Goal: Task Accomplishment & Management: Use online tool/utility

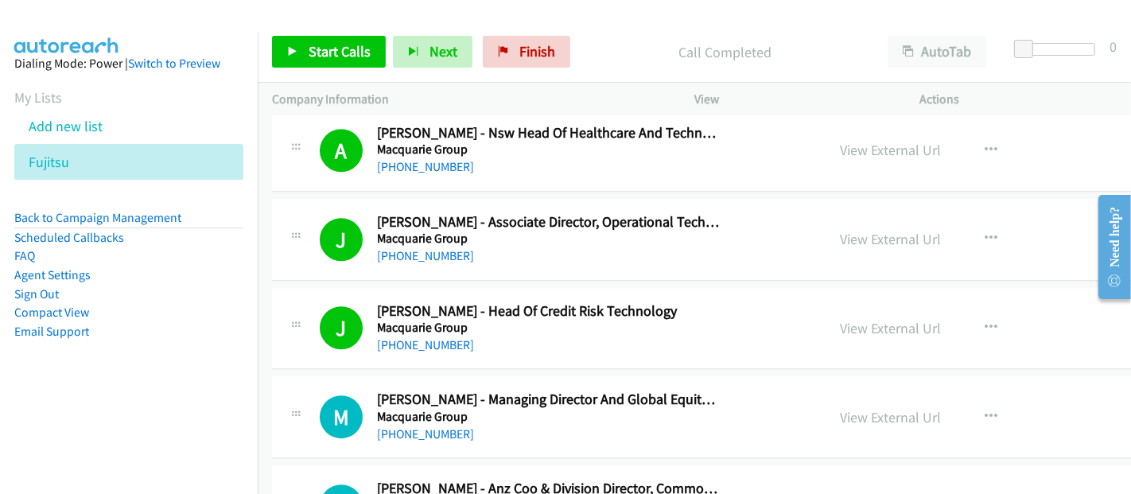
scroll to position [14140, 0]
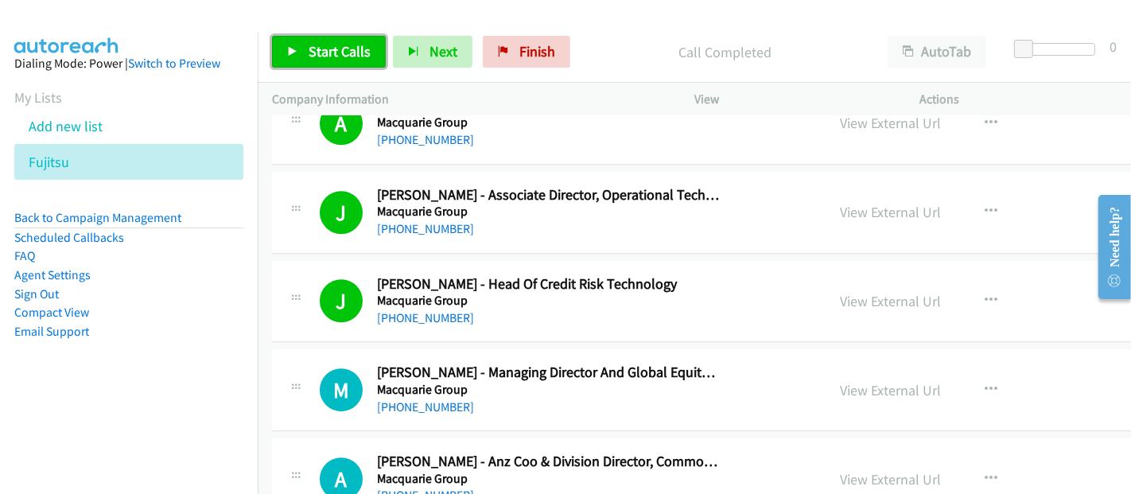
click at [325, 47] on span "Start Calls" at bounding box center [340, 51] width 62 height 18
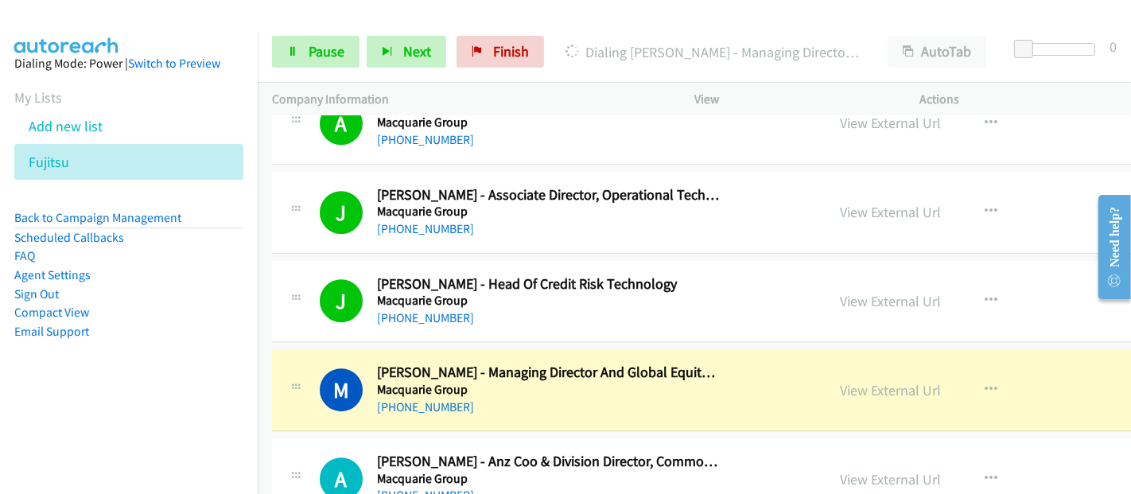
click at [749, 363] on div "M Callback Scheduled [PERSON_NAME] - Managing Director And Global Equity Financ…" at bounding box center [566, 389] width 492 height 52
click at [896, 381] on link "View External Url" at bounding box center [890, 390] width 101 height 18
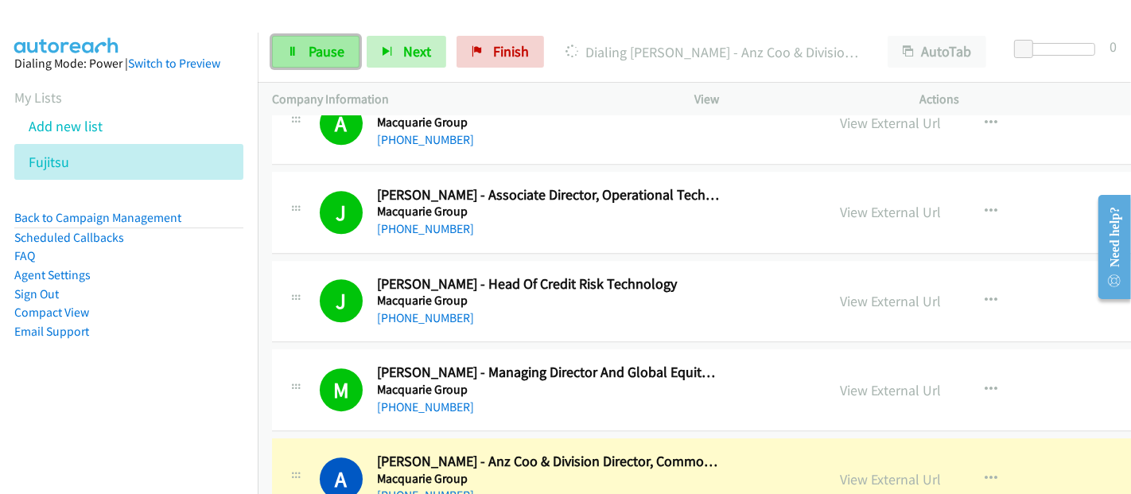
click at [301, 61] on link "Pause" at bounding box center [315, 52] width 87 height 32
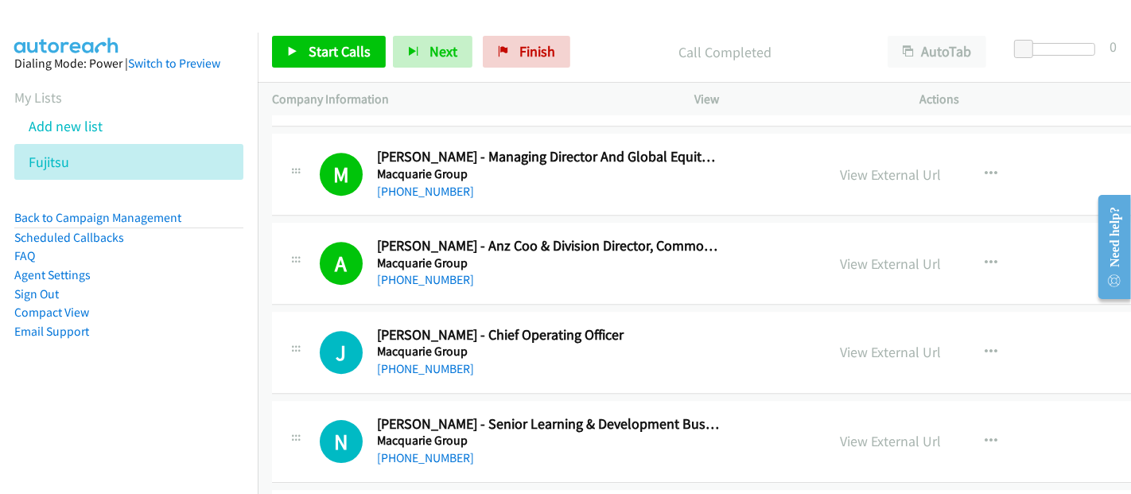
scroll to position [14405, 0]
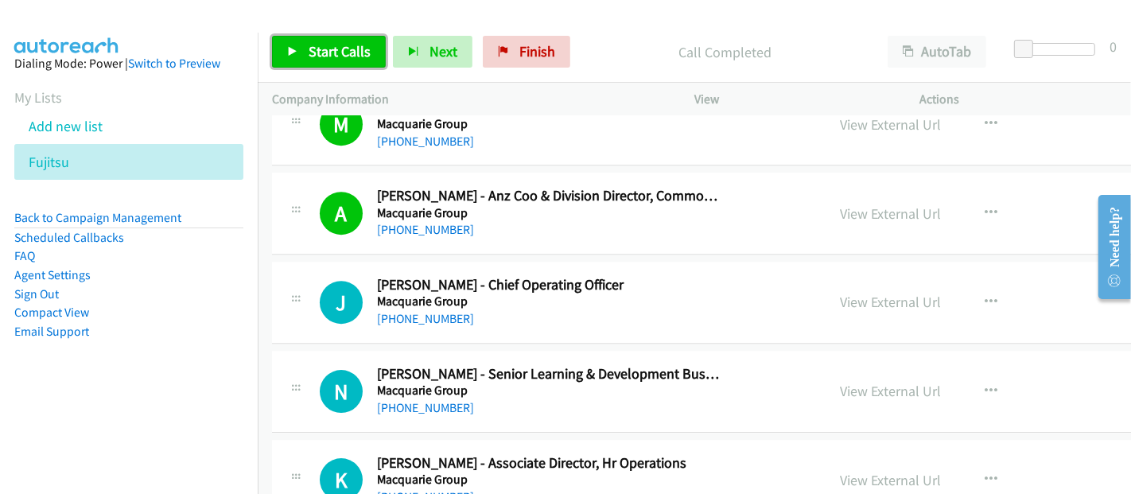
click at [330, 56] on span "Start Calls" at bounding box center [340, 51] width 62 height 18
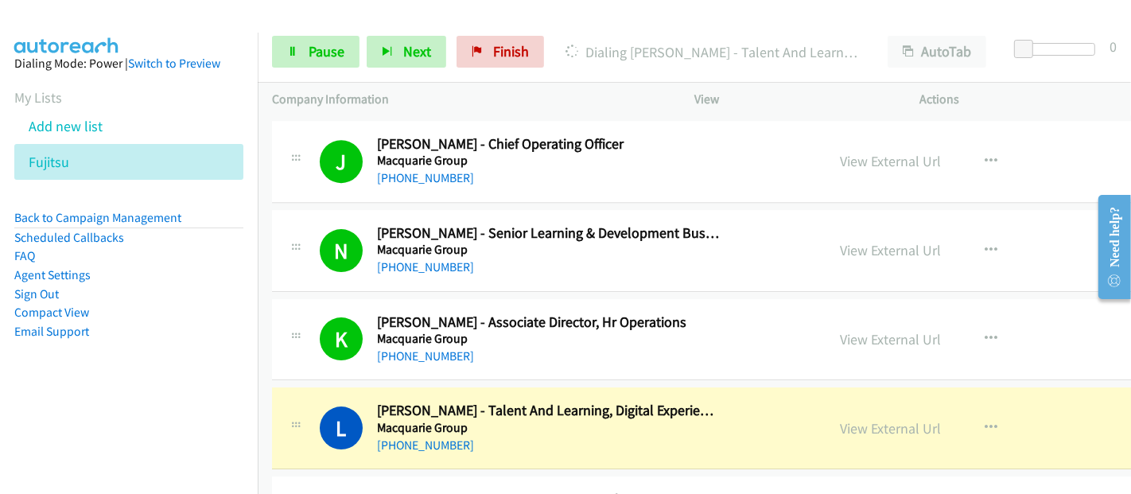
scroll to position [14582, 0]
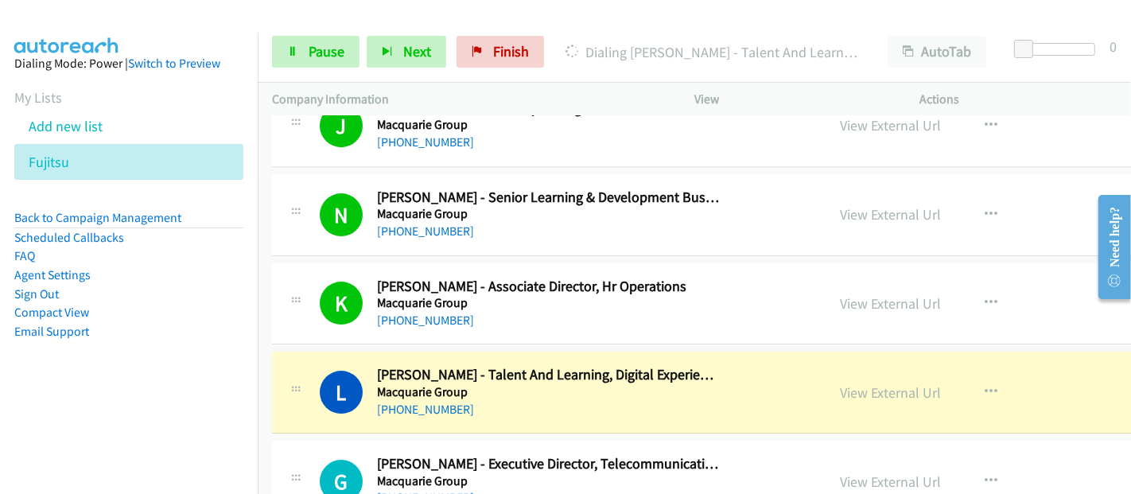
click at [395, 366] on h2 "[PERSON_NAME] - Talent And Learning, Digital Experience Owner" at bounding box center [548, 375] width 342 height 18
click at [910, 383] on link "View External Url" at bounding box center [890, 392] width 101 height 18
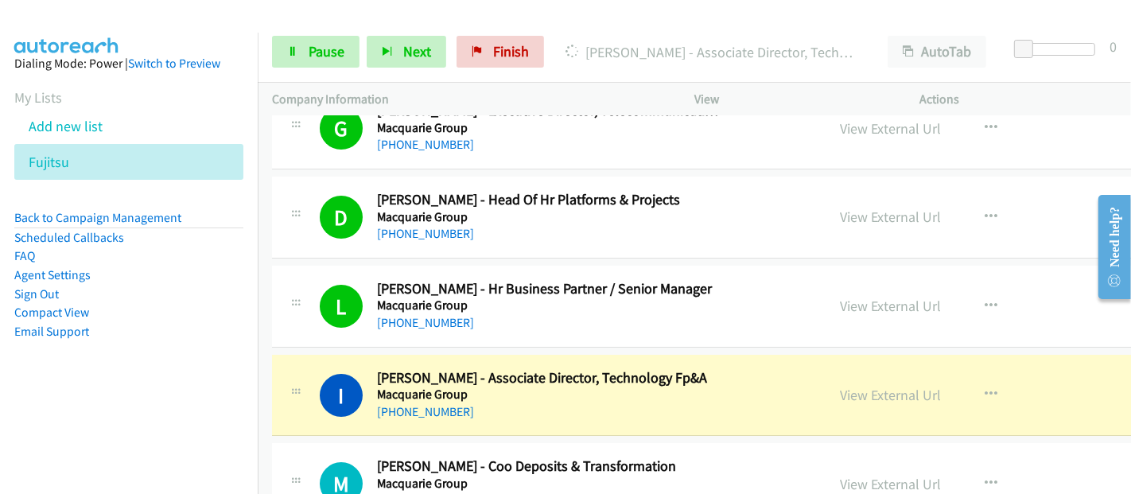
scroll to position [15112, 0]
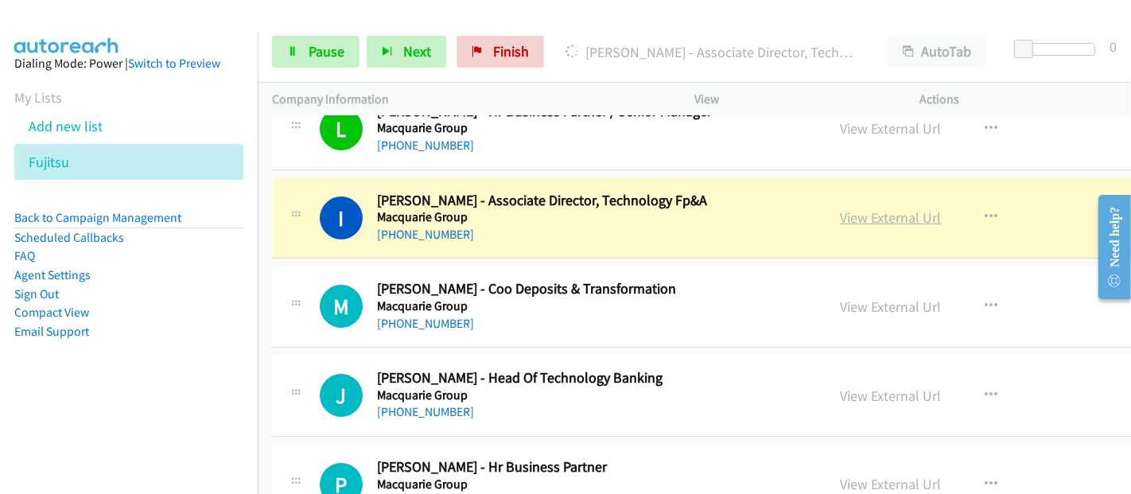
click at [876, 208] on link "View External Url" at bounding box center [890, 217] width 101 height 18
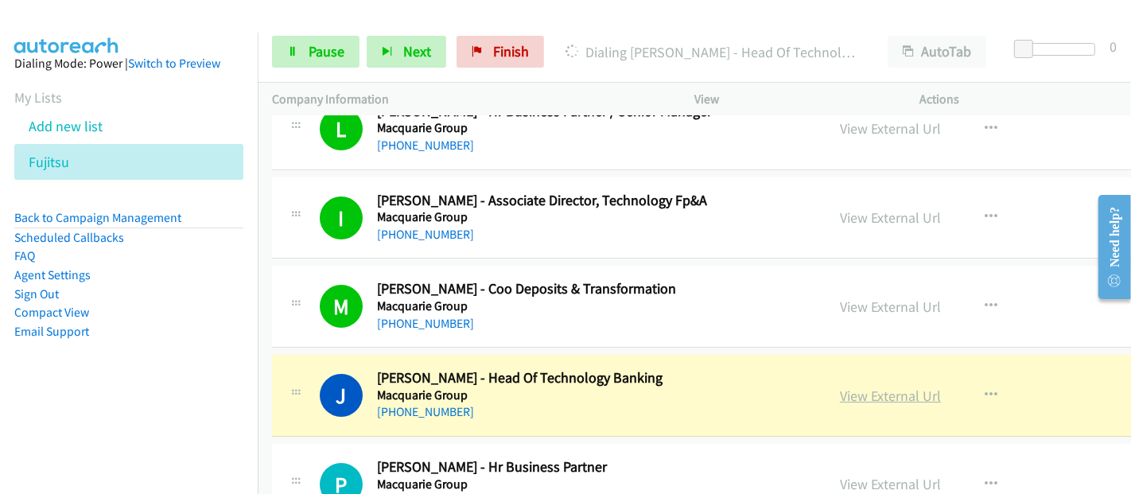
click at [908, 387] on link "View External Url" at bounding box center [890, 396] width 101 height 18
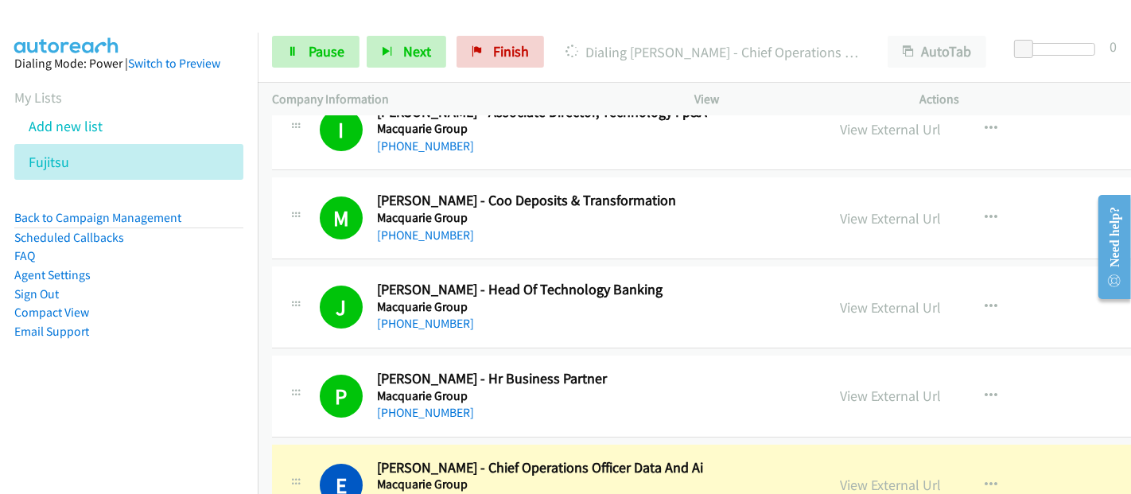
scroll to position [15465, 0]
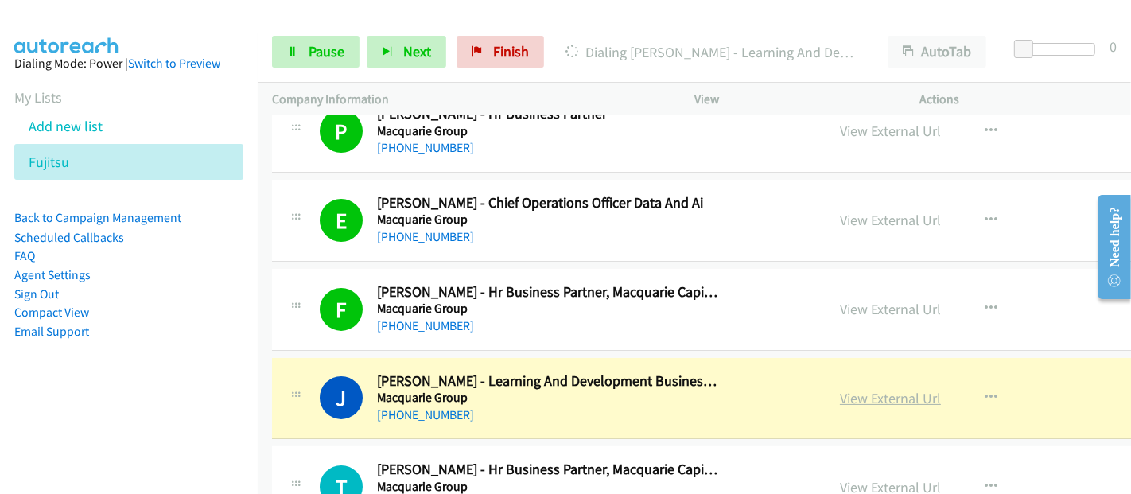
drag, startPoint x: 877, startPoint y: 356, endPoint x: 748, endPoint y: 469, distance: 171.9
click at [877, 389] on link "View External Url" at bounding box center [890, 398] width 101 height 18
click at [892, 389] on link "View External Url" at bounding box center [890, 398] width 101 height 18
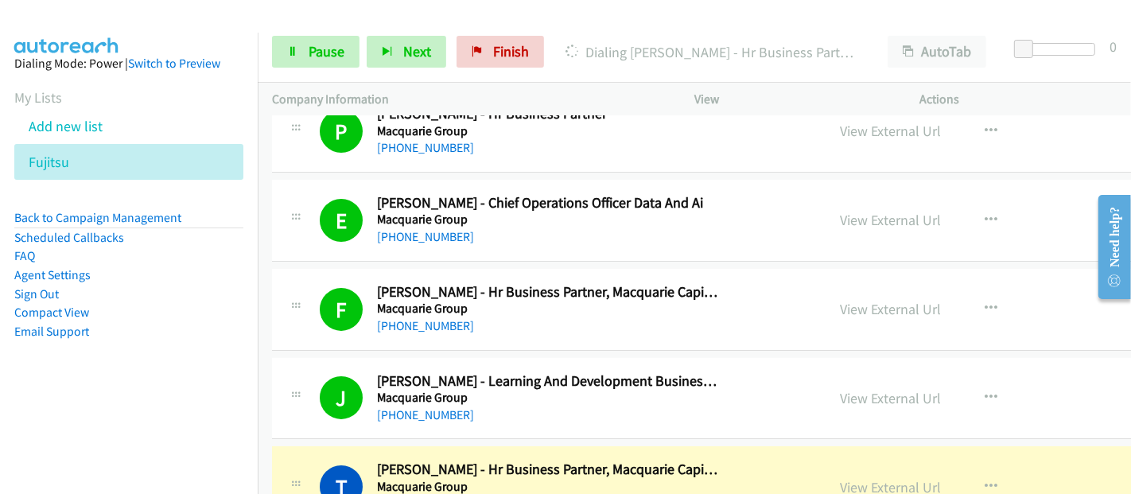
click at [473, 384] on div "J Callback Scheduled [PERSON_NAME] - Learning And Development Business Partner …" at bounding box center [797, 399] width 1050 height 82
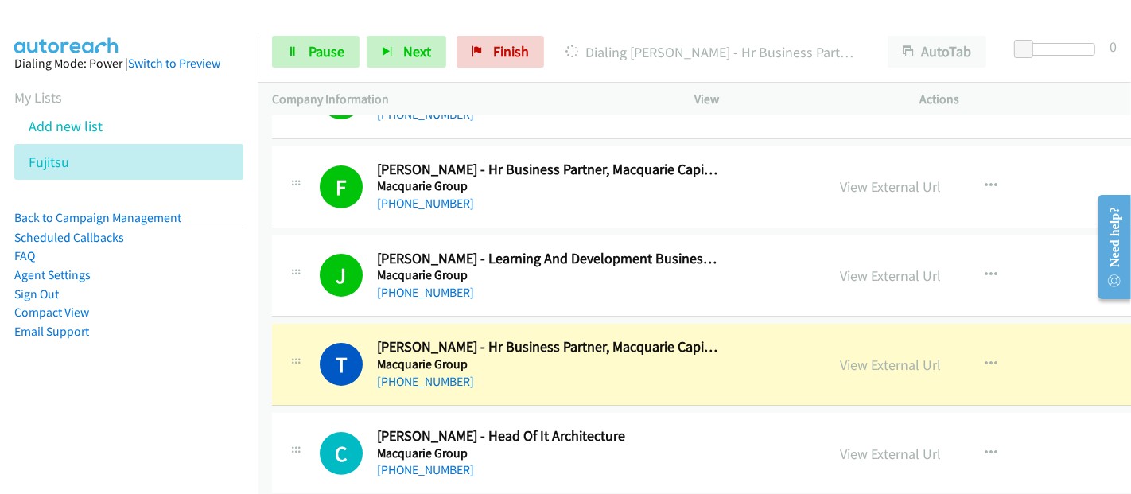
scroll to position [15642, 0]
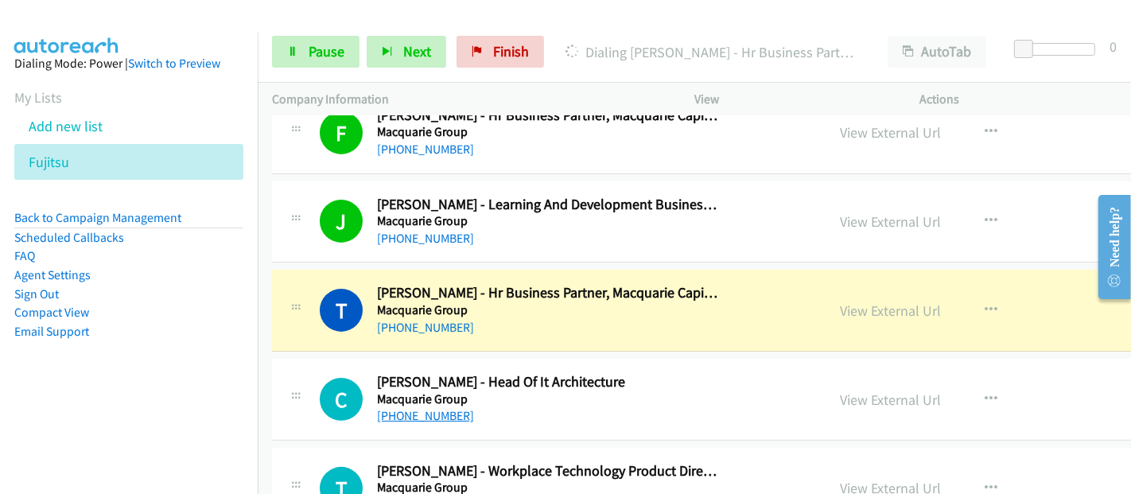
click at [430, 408] on link "[PHONE_NUMBER]" at bounding box center [425, 415] width 97 height 15
click at [412, 320] on link "[PHONE_NUMBER]" at bounding box center [425, 327] width 97 height 15
click at [453, 320] on link "[PHONE_NUMBER]" at bounding box center [425, 327] width 97 height 15
click at [873, 301] on link "View External Url" at bounding box center [890, 310] width 101 height 18
click at [328, 56] on span "Pause" at bounding box center [327, 51] width 36 height 18
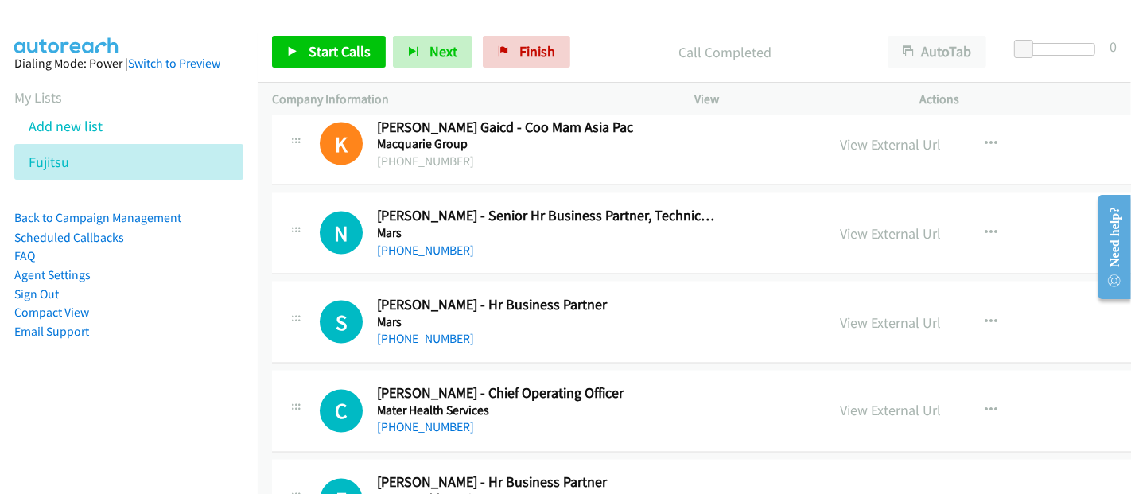
scroll to position [17409, 0]
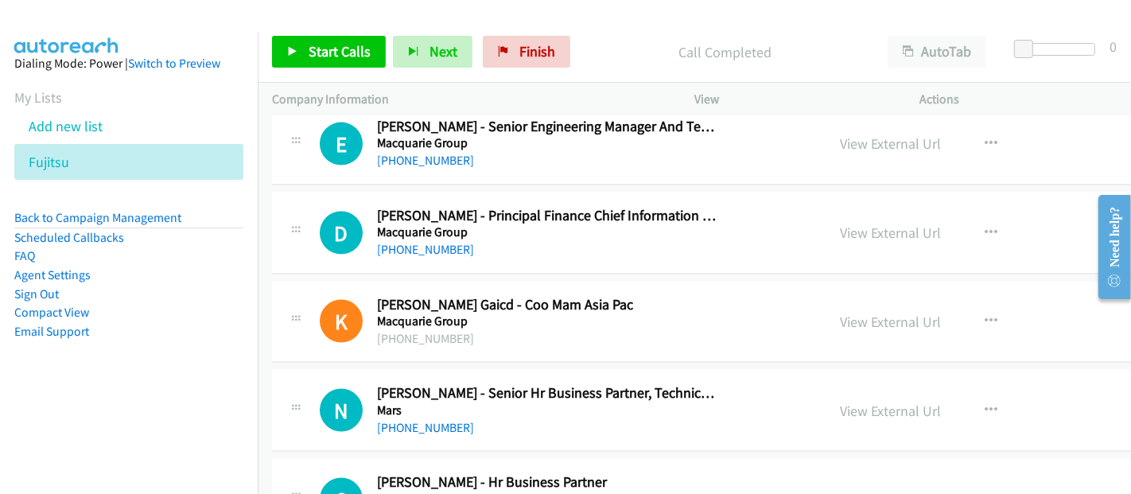
click at [724, 384] on div "N Callback Scheduled [PERSON_NAME] - Senior Hr Business Partner, Technical Func…" at bounding box center [566, 410] width 492 height 52
click at [997, 404] on icon "button" at bounding box center [991, 410] width 13 height 13
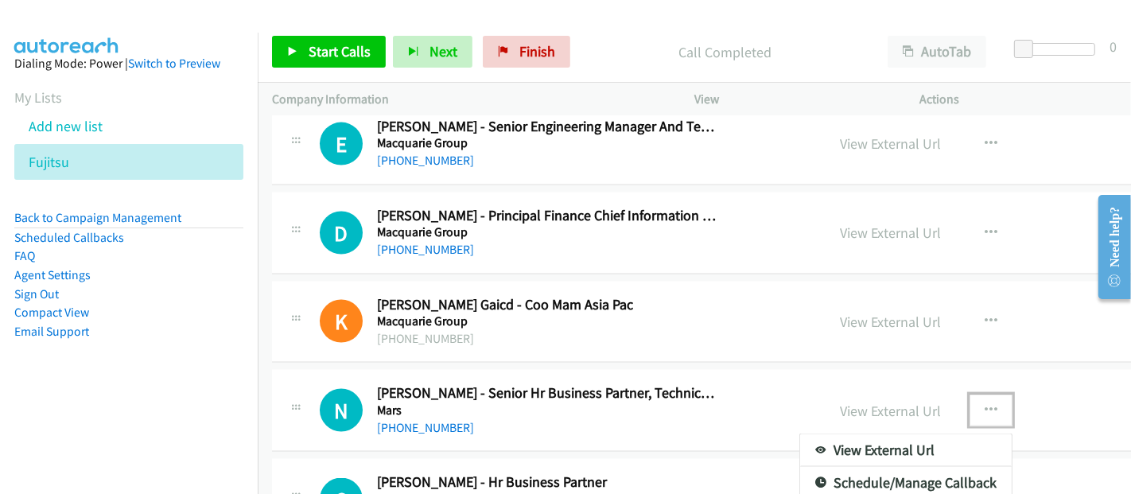
click at [997, 404] on icon "button" at bounding box center [991, 410] width 13 height 13
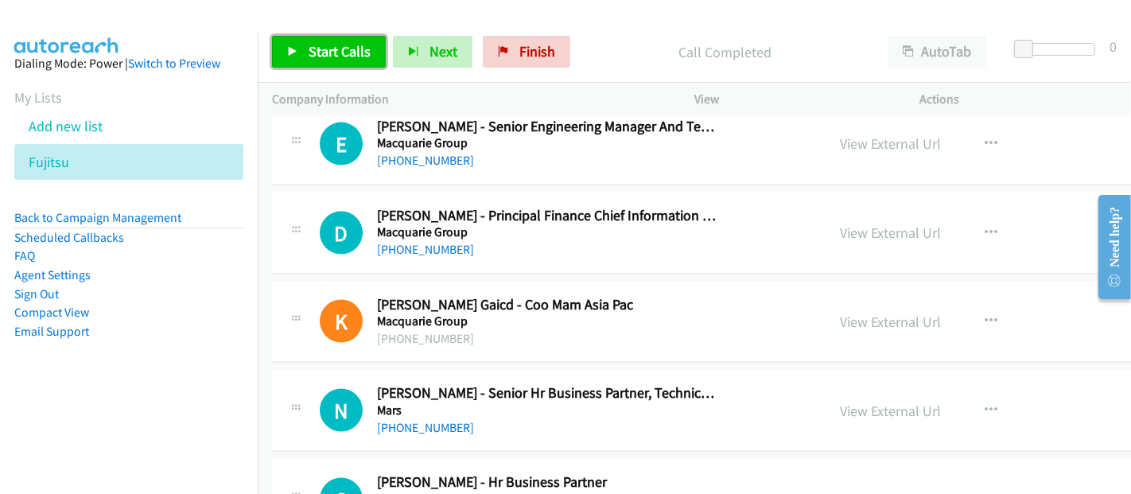
click at [336, 48] on span "Start Calls" at bounding box center [340, 51] width 62 height 18
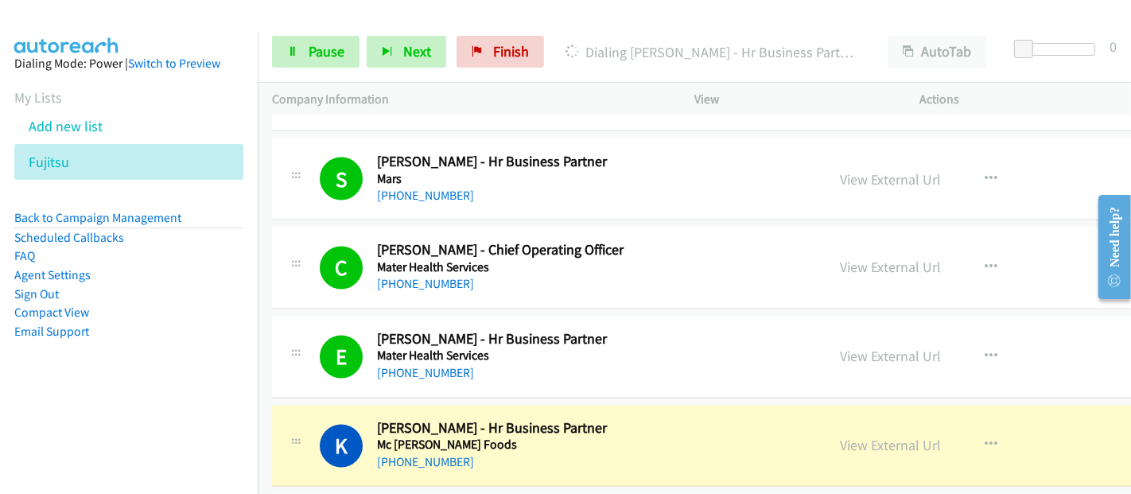
scroll to position [17852, 0]
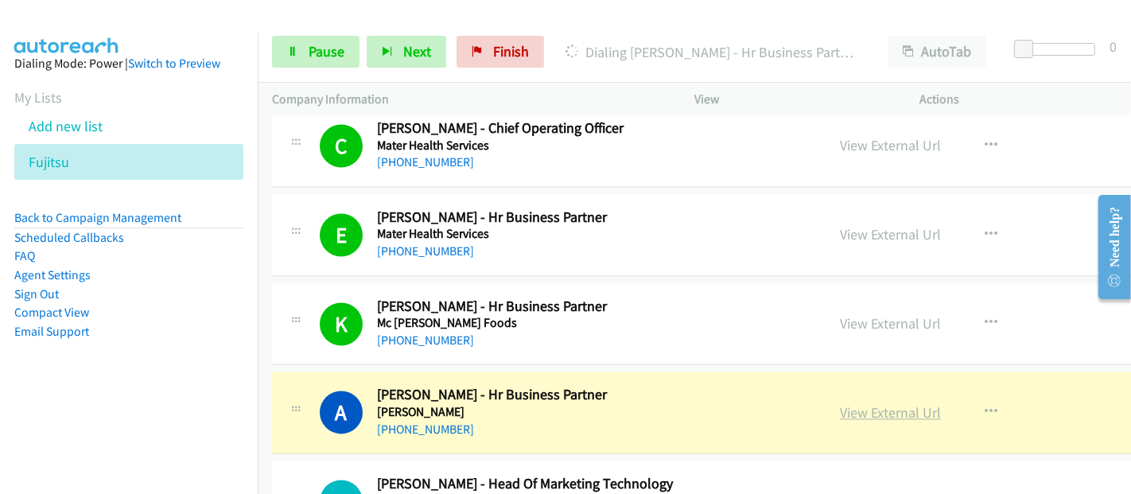
click at [892, 404] on link "View External Url" at bounding box center [890, 413] width 101 height 18
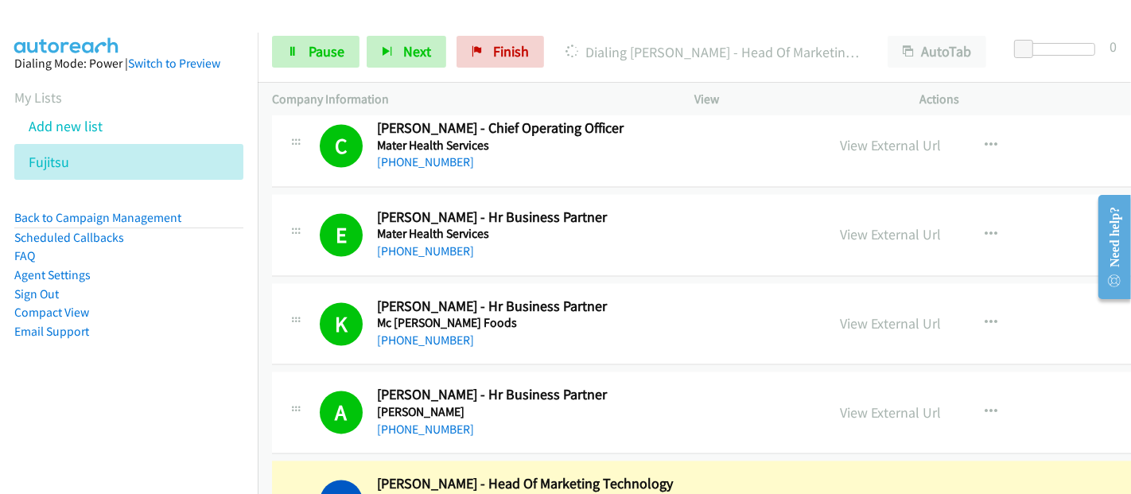
scroll to position [18117, 0]
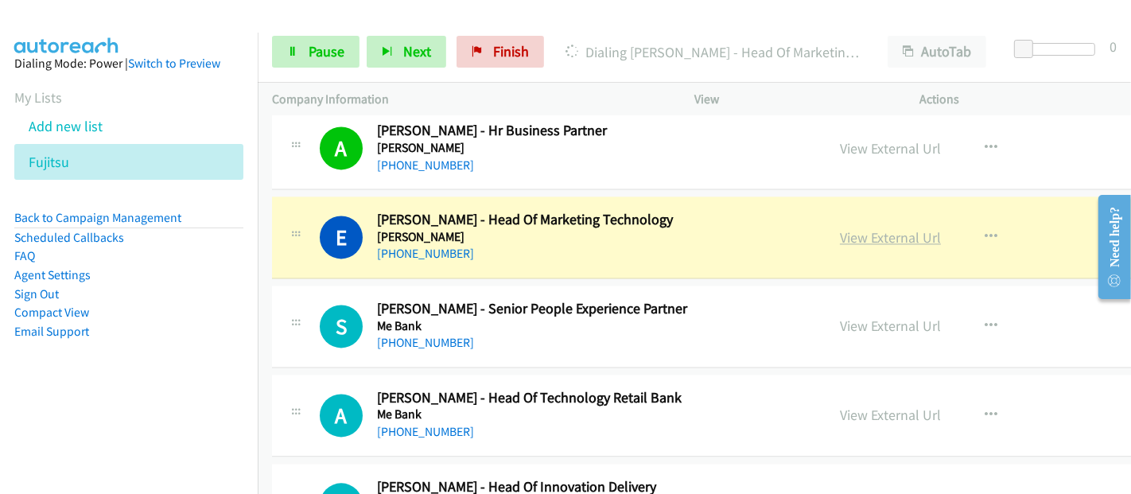
click at [934, 228] on link "View External Url" at bounding box center [890, 237] width 101 height 18
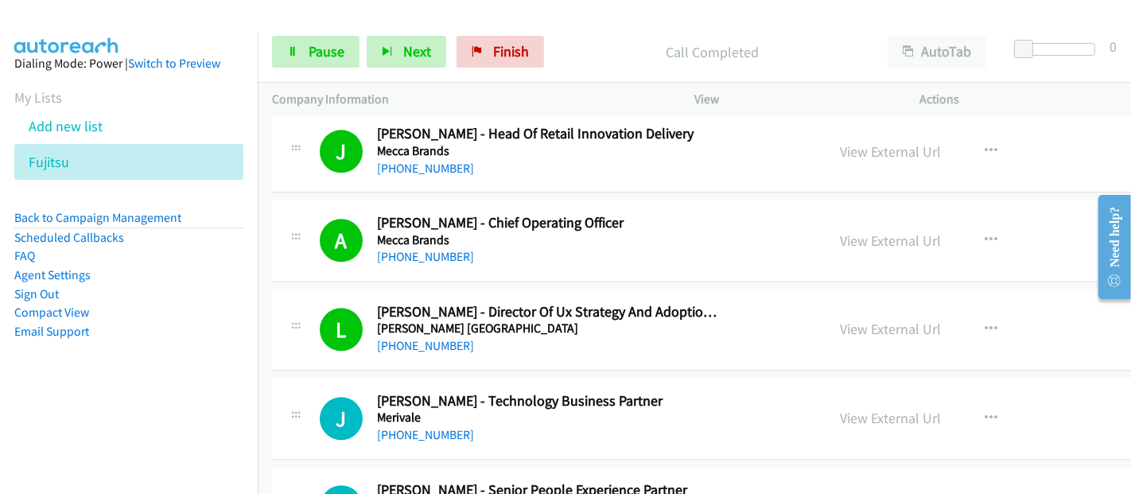
scroll to position [18824, 0]
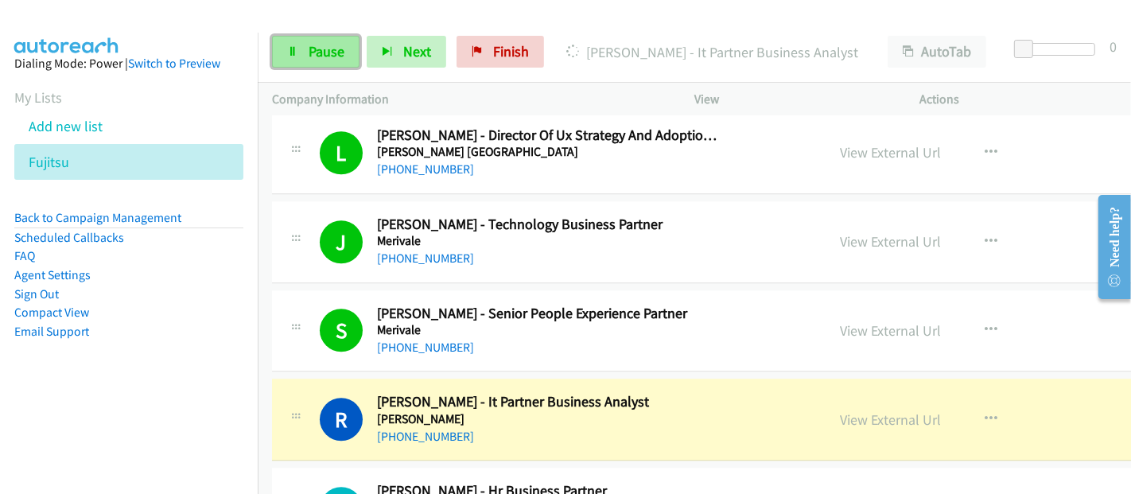
click at [347, 54] on link "Pause" at bounding box center [315, 52] width 87 height 32
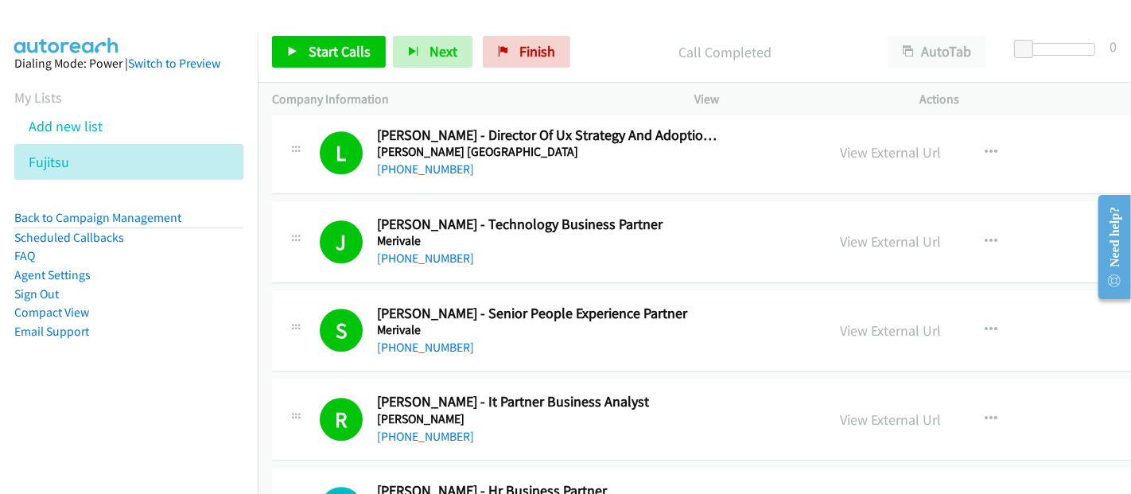
click at [620, 41] on p "Call Completed" at bounding box center [725, 51] width 267 height 21
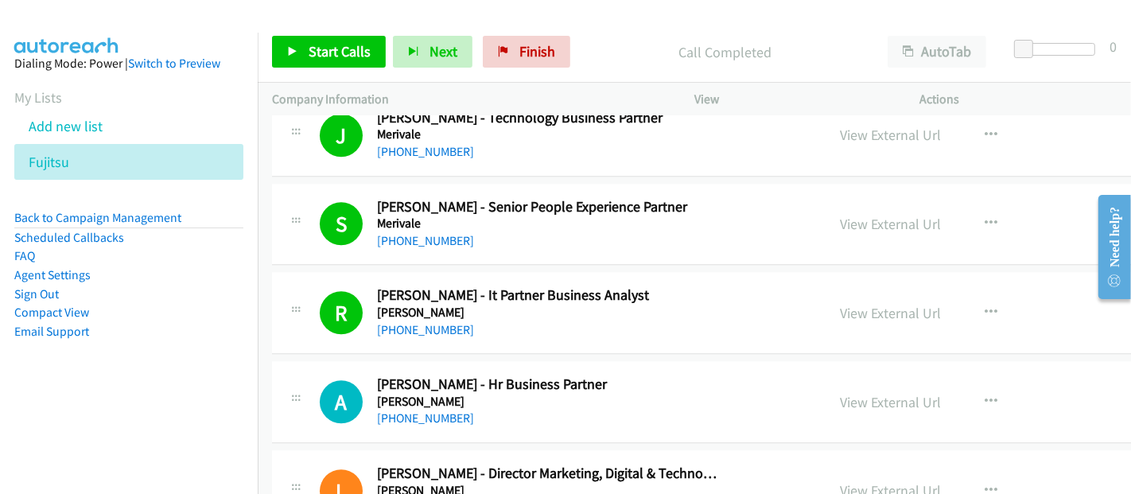
scroll to position [19000, 0]
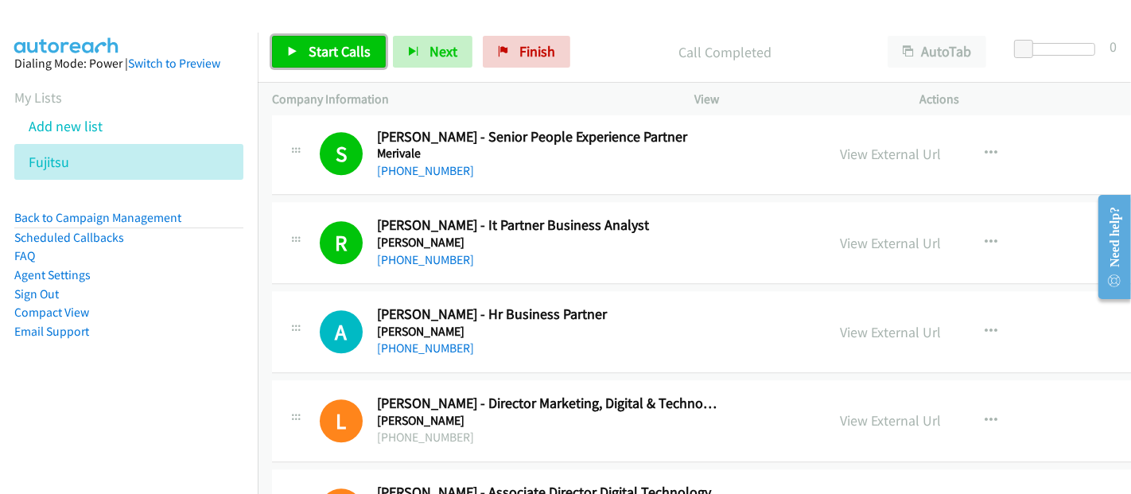
click at [338, 43] on span "Start Calls" at bounding box center [340, 51] width 62 height 18
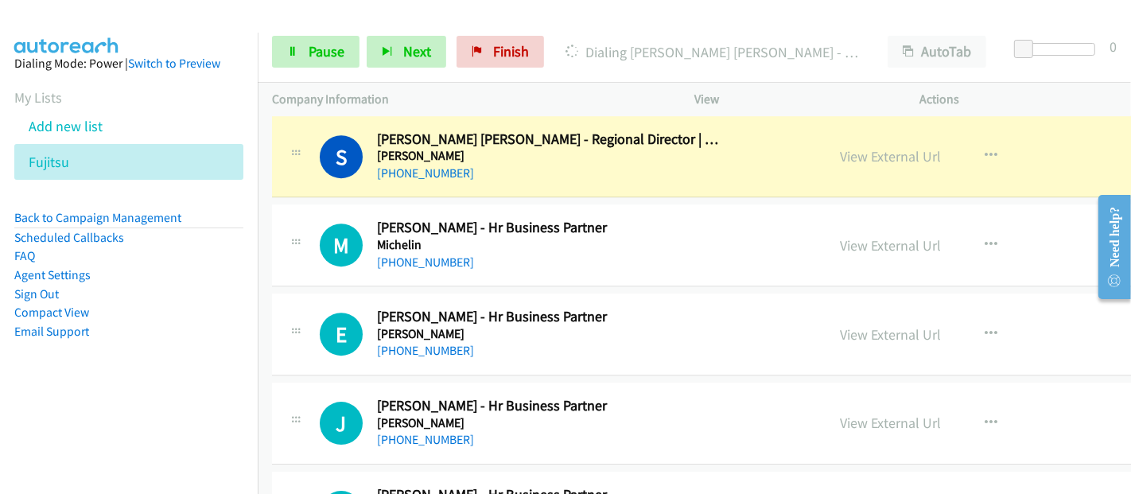
scroll to position [19266, 0]
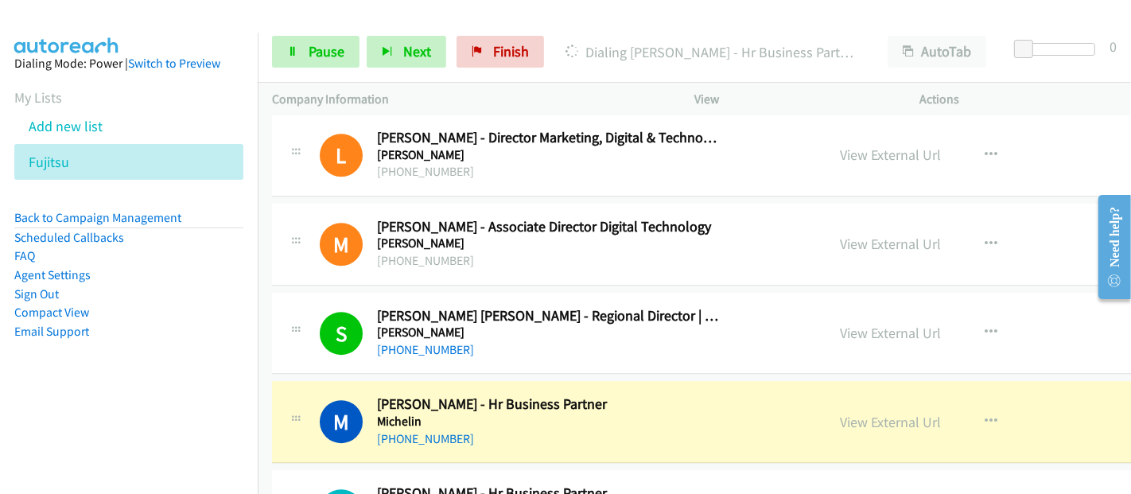
click at [472, 414] on h5 "Michelin" at bounding box center [548, 422] width 342 height 16
click at [902, 413] on link "View External Url" at bounding box center [890, 422] width 101 height 18
click at [722, 395] on div "M Callback Scheduled [PERSON_NAME] - Hr Business Partner Michelin [GEOGRAPHIC_D…" at bounding box center [566, 421] width 492 height 52
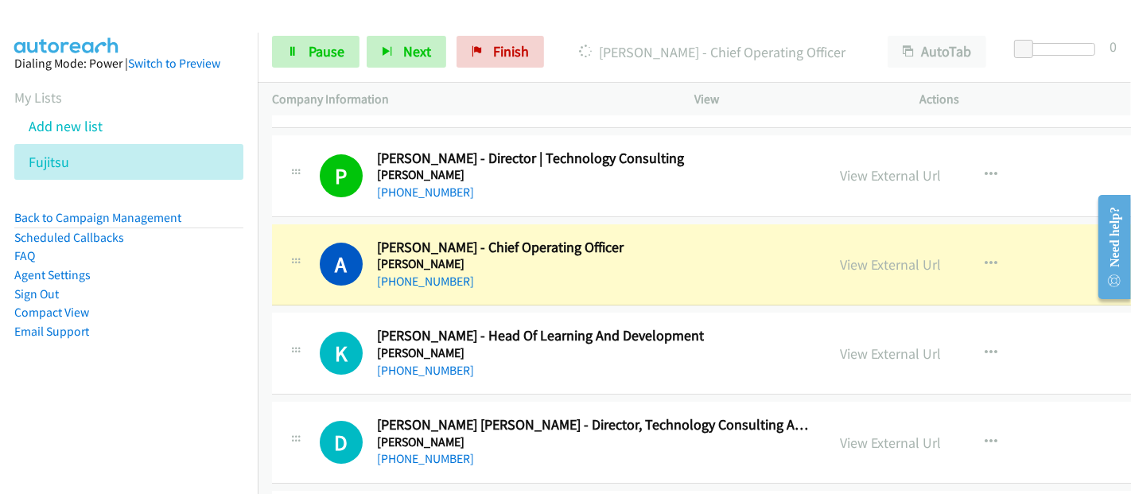
scroll to position [19885, 0]
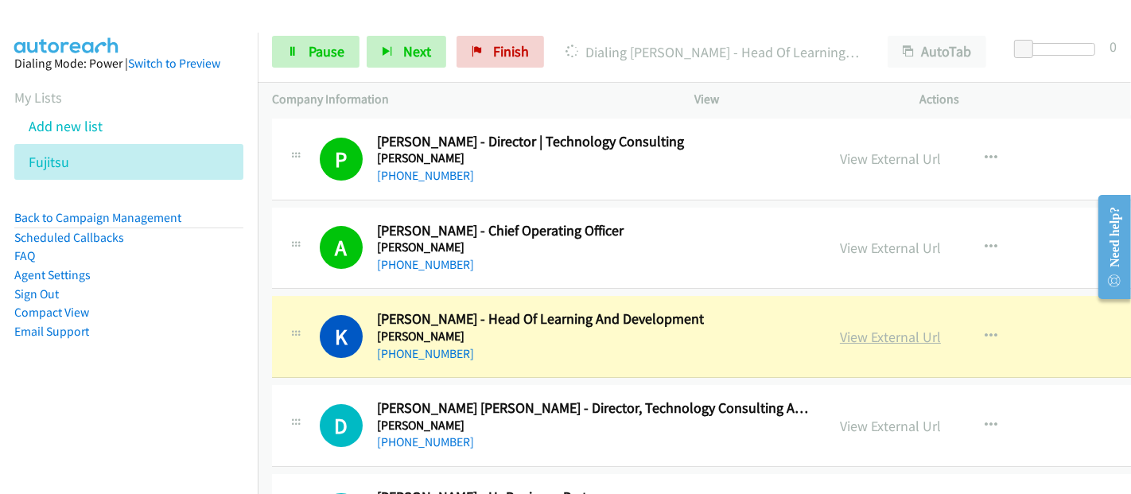
click at [875, 328] on link "View External Url" at bounding box center [890, 337] width 101 height 18
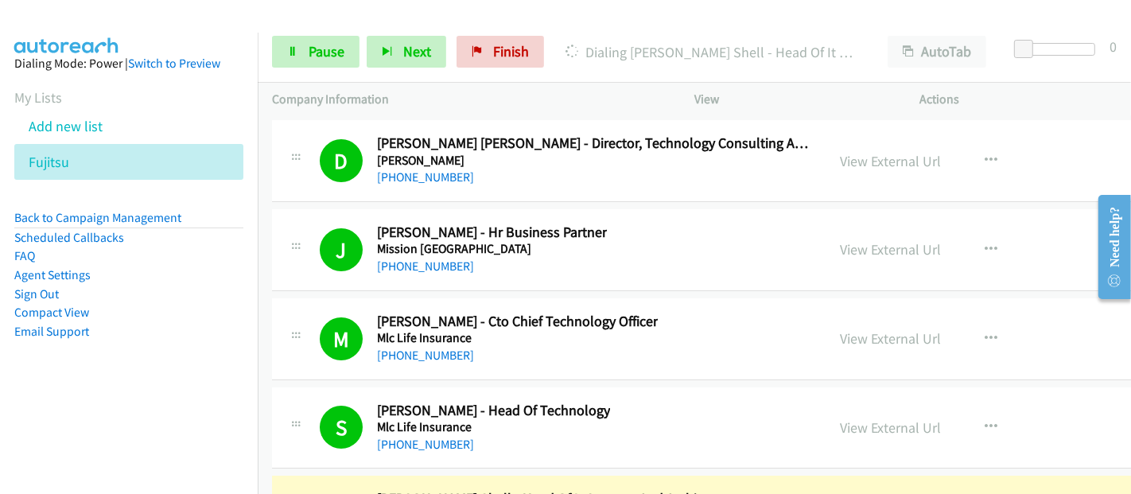
scroll to position [20326, 0]
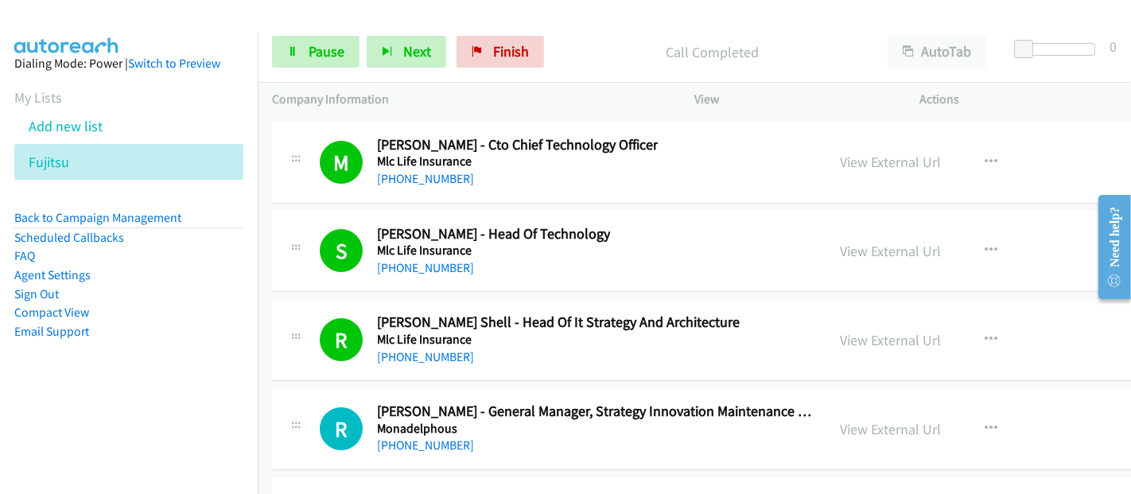
click at [470, 421] on h5 "Monadelphous" at bounding box center [594, 429] width 434 height 16
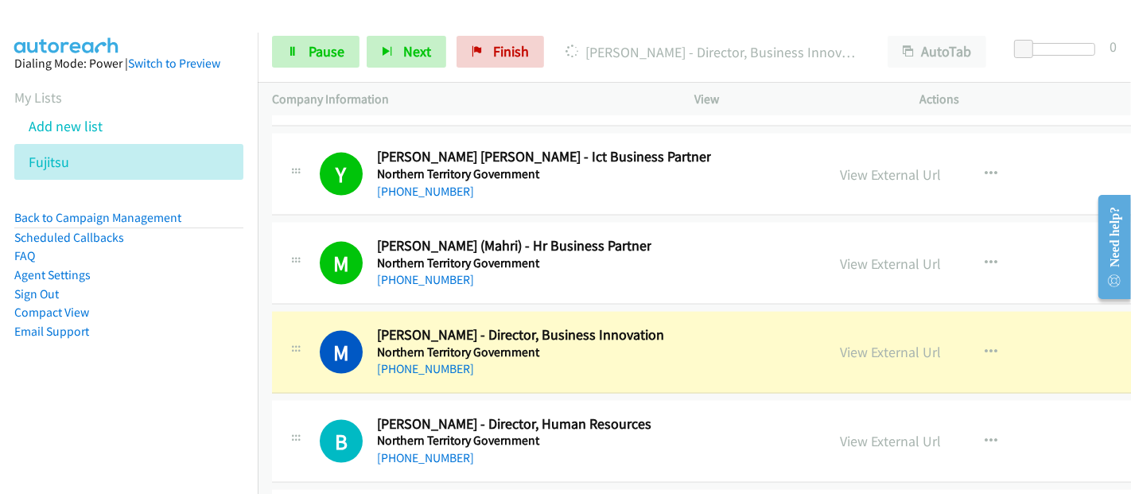
scroll to position [22447, 0]
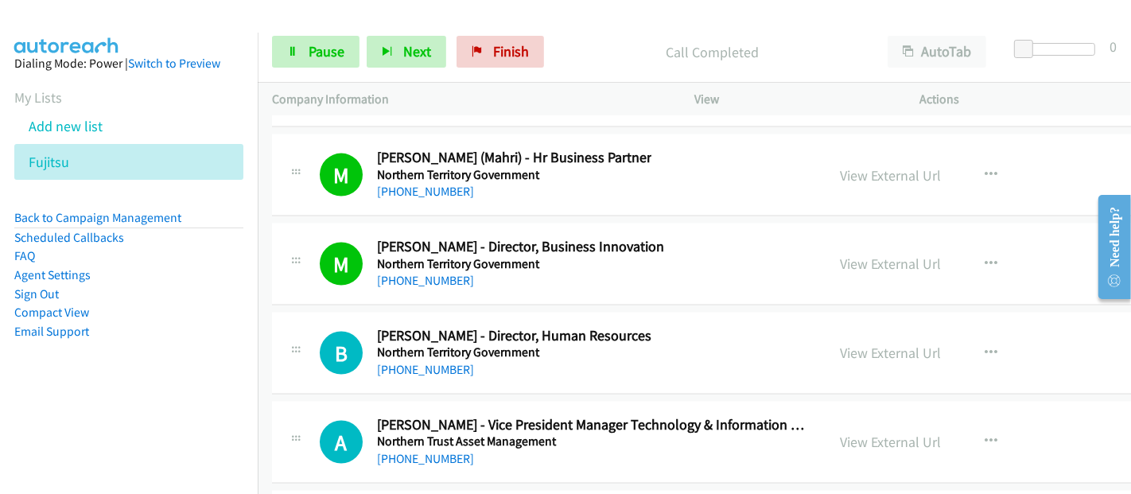
click at [448, 344] on h5 "Northern Territory Government" at bounding box center [514, 352] width 274 height 16
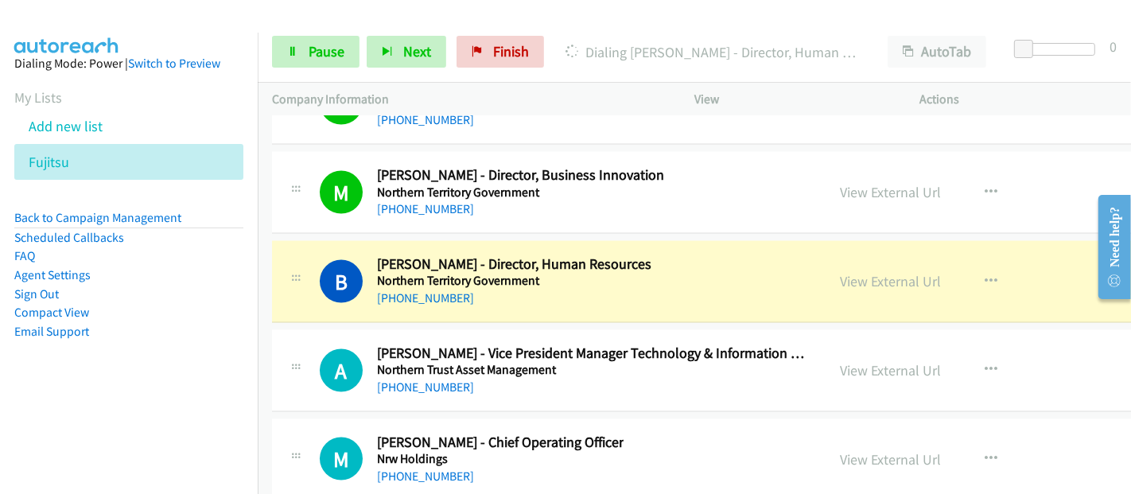
scroll to position [22536, 0]
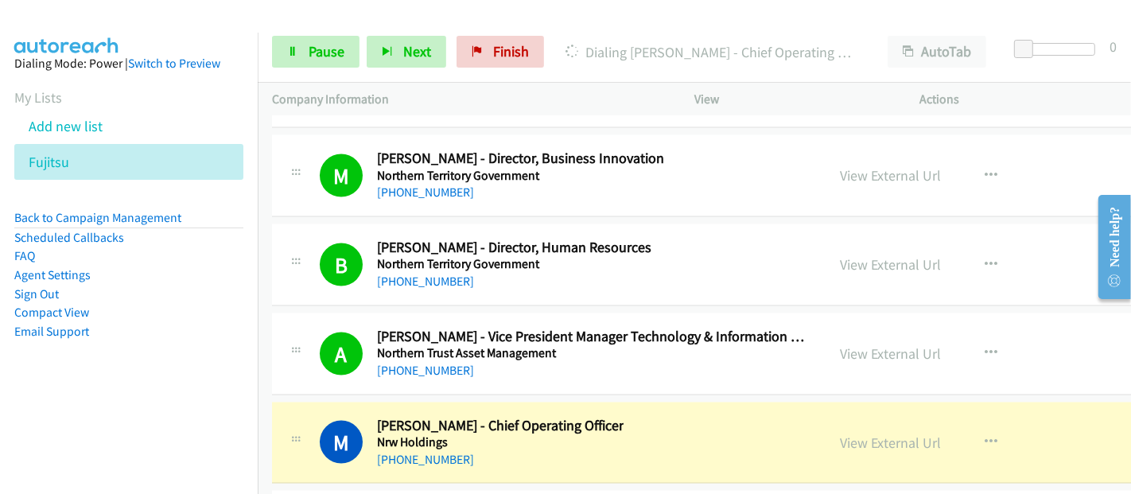
drag, startPoint x: 459, startPoint y: 319, endPoint x: 582, endPoint y: 335, distance: 124.3
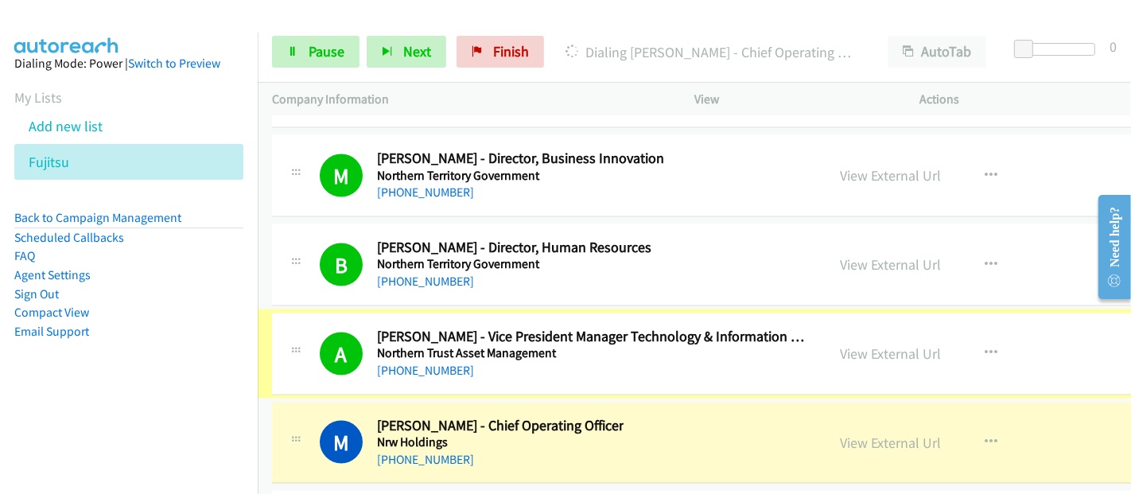
scroll to position [22712, 0]
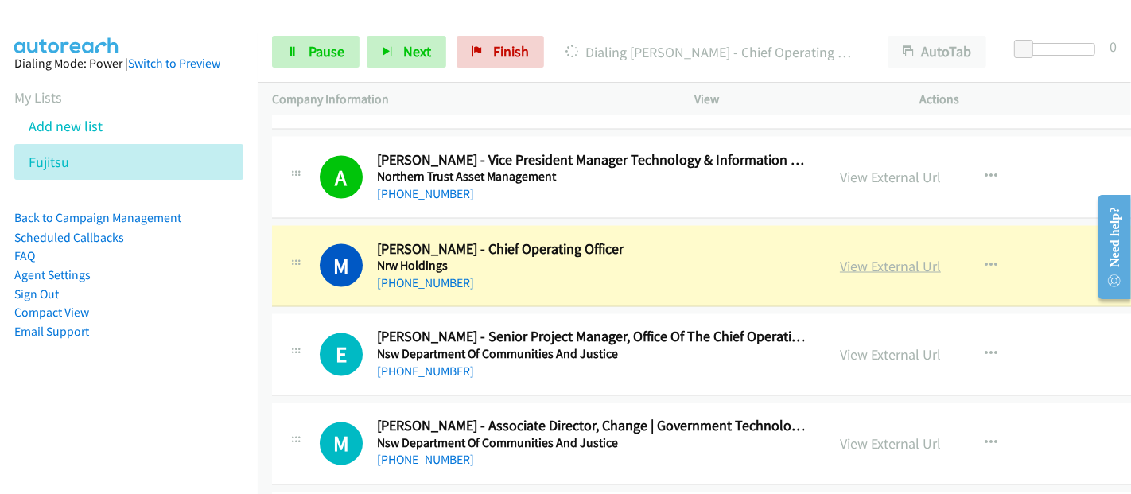
click at [861, 257] on link "View External Url" at bounding box center [890, 266] width 101 height 18
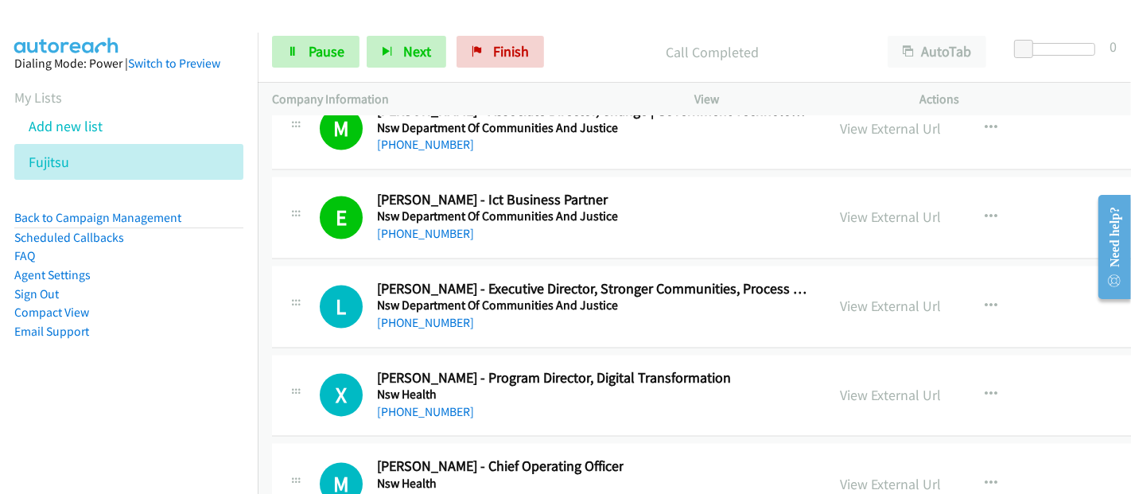
scroll to position [23066, 0]
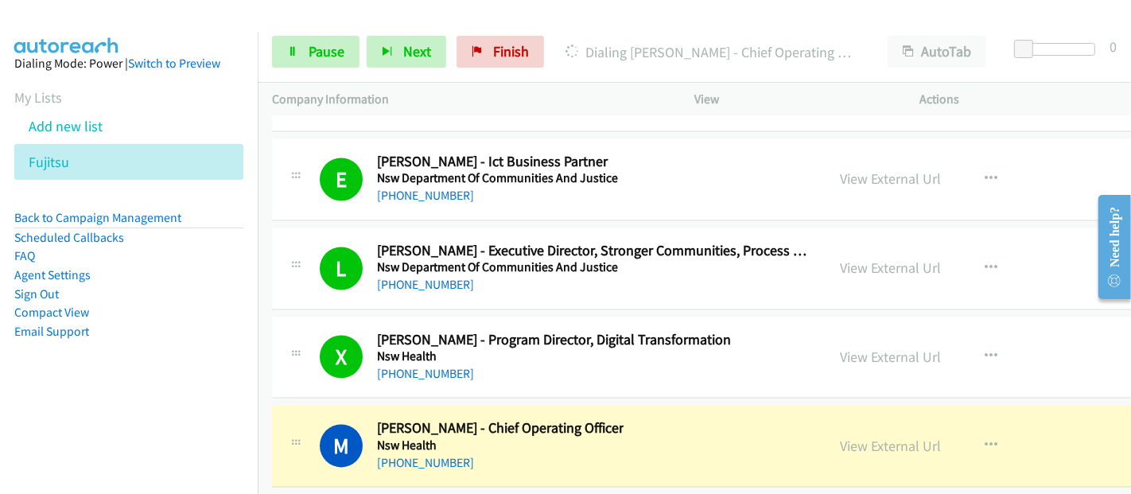
click at [671, 419] on div "M Callback Scheduled [PERSON_NAME] - Chief Operating Officer Nsw Health [GEOGRA…" at bounding box center [566, 445] width 492 height 52
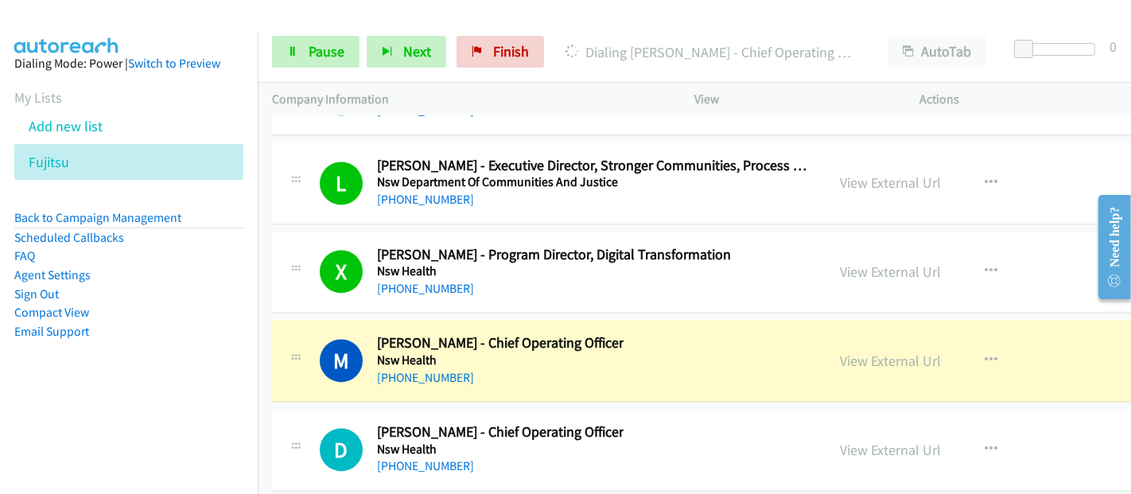
scroll to position [23154, 0]
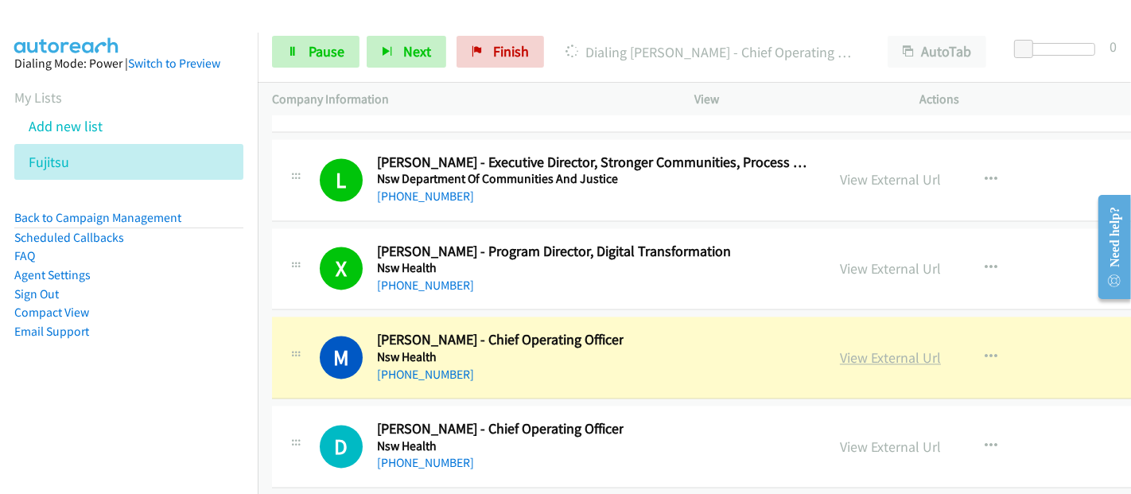
click at [888, 348] on link "View External Url" at bounding box center [890, 357] width 101 height 18
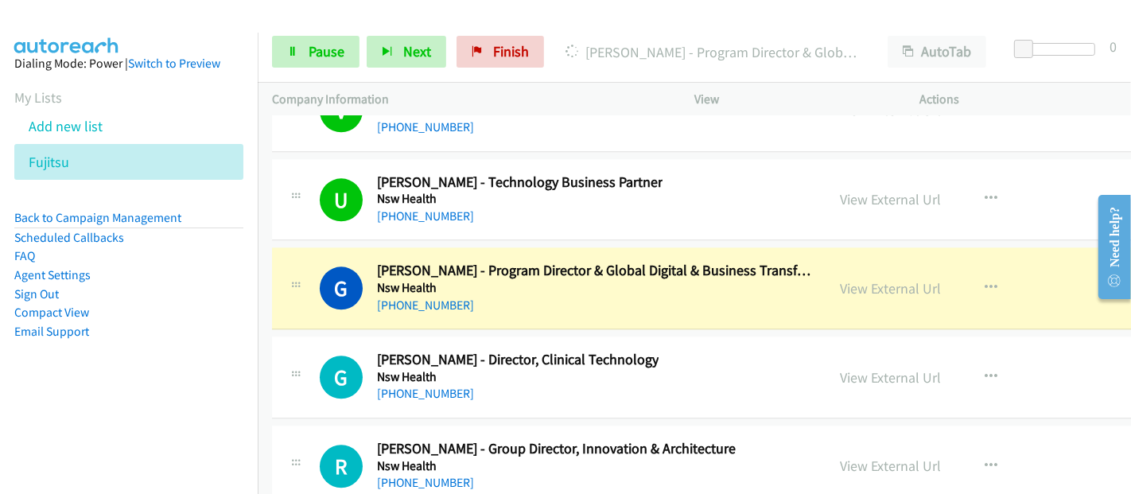
scroll to position [23684, 0]
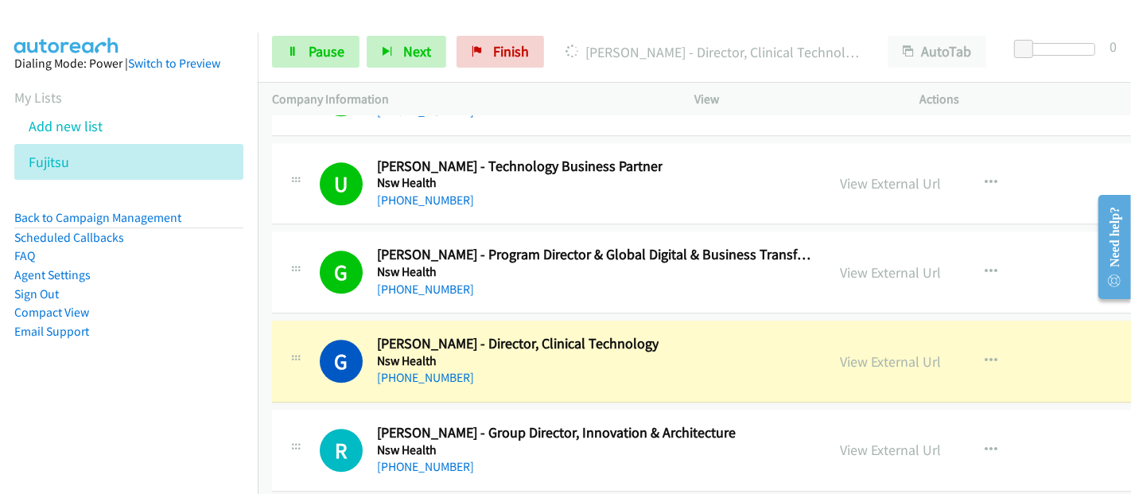
click at [460, 353] on h5 "Nsw Health" at bounding box center [518, 361] width 282 height 16
click at [876, 352] on link "View External Url" at bounding box center [890, 361] width 101 height 18
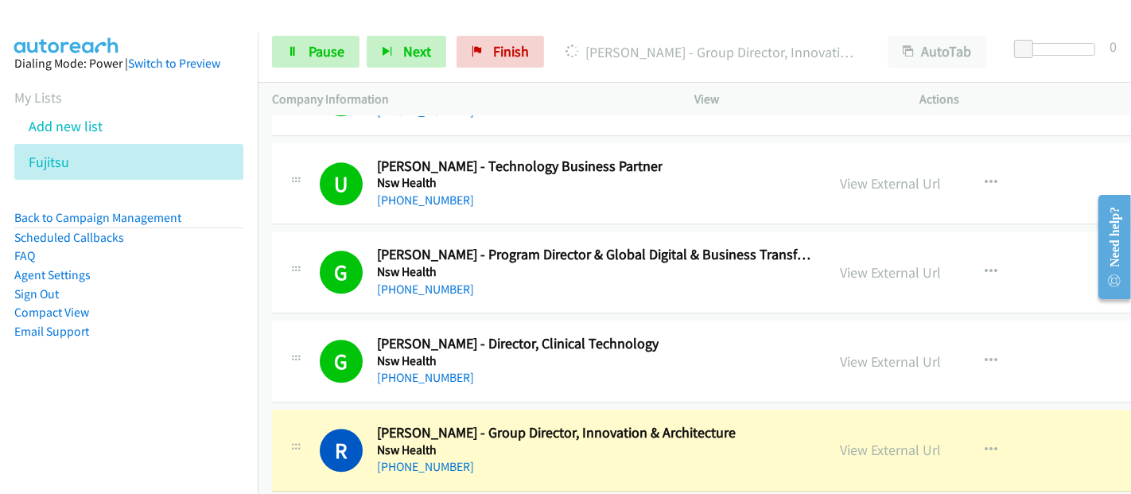
scroll to position [23862, 0]
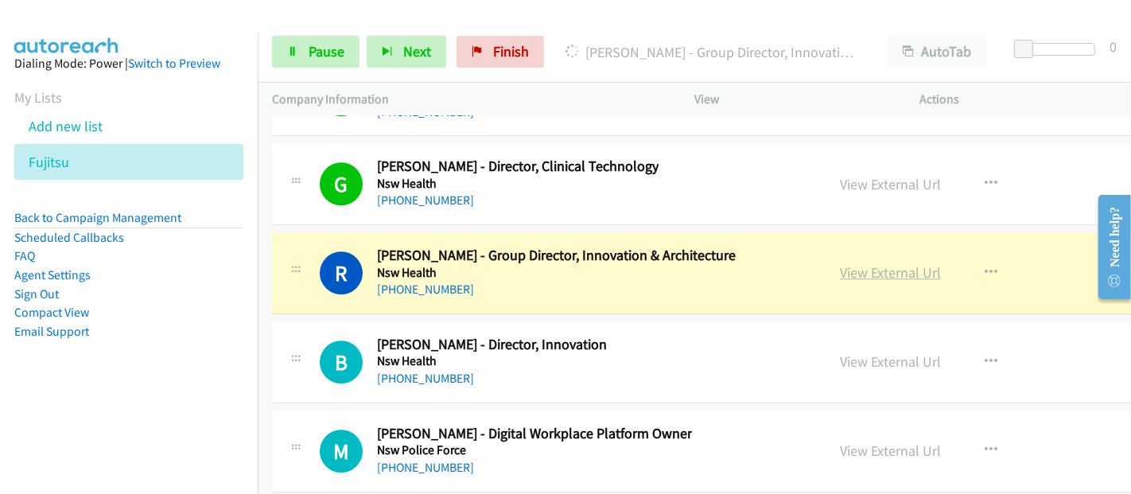
click at [908, 263] on link "View External Url" at bounding box center [890, 272] width 101 height 18
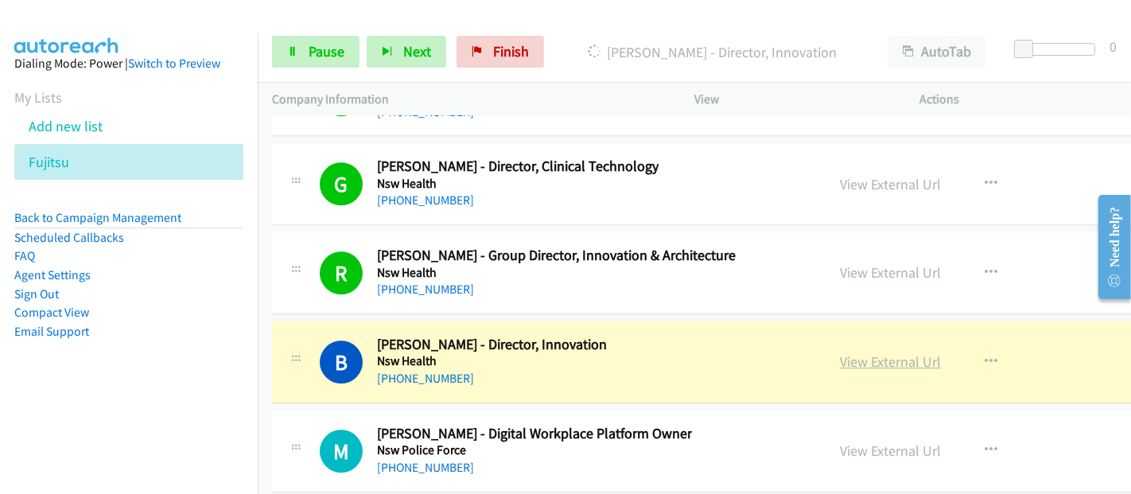
click at [912, 352] on link "View External Url" at bounding box center [890, 361] width 101 height 18
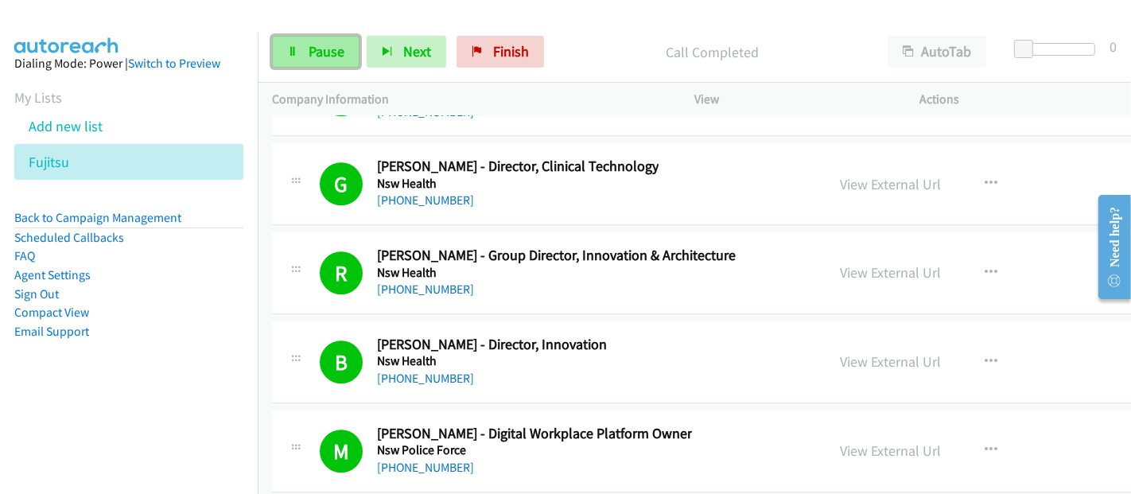
click at [306, 58] on link "Pause" at bounding box center [315, 52] width 87 height 32
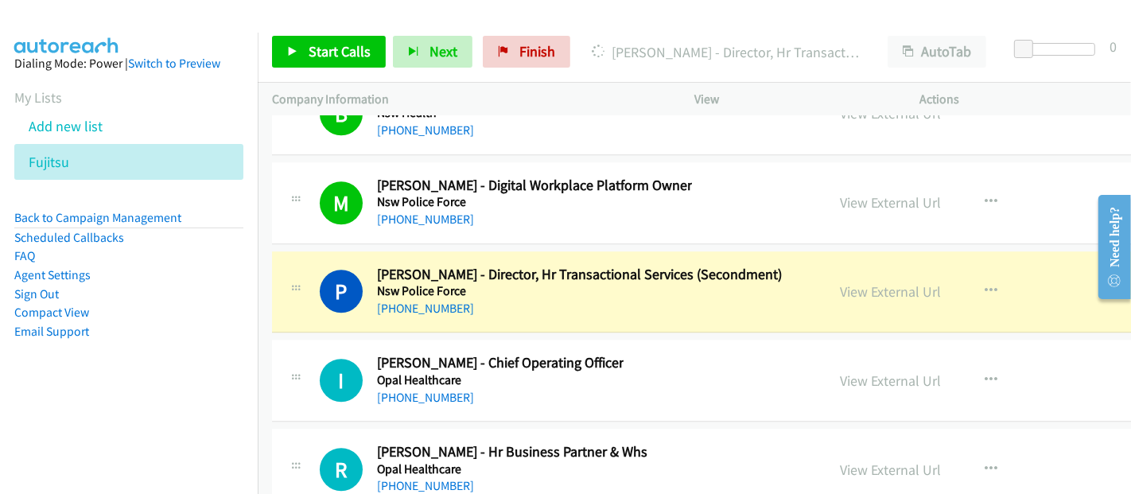
scroll to position [24126, 0]
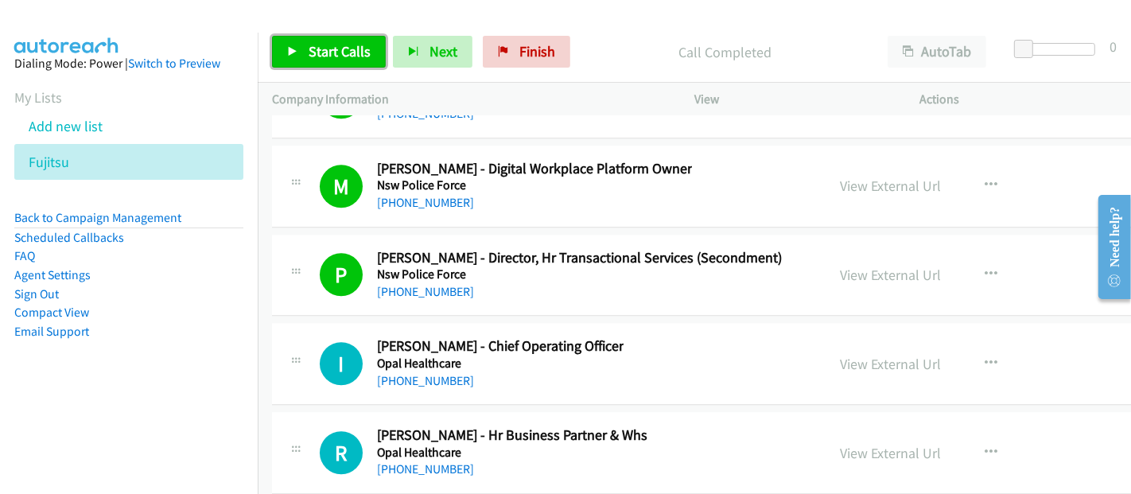
click at [336, 49] on span "Start Calls" at bounding box center [340, 51] width 62 height 18
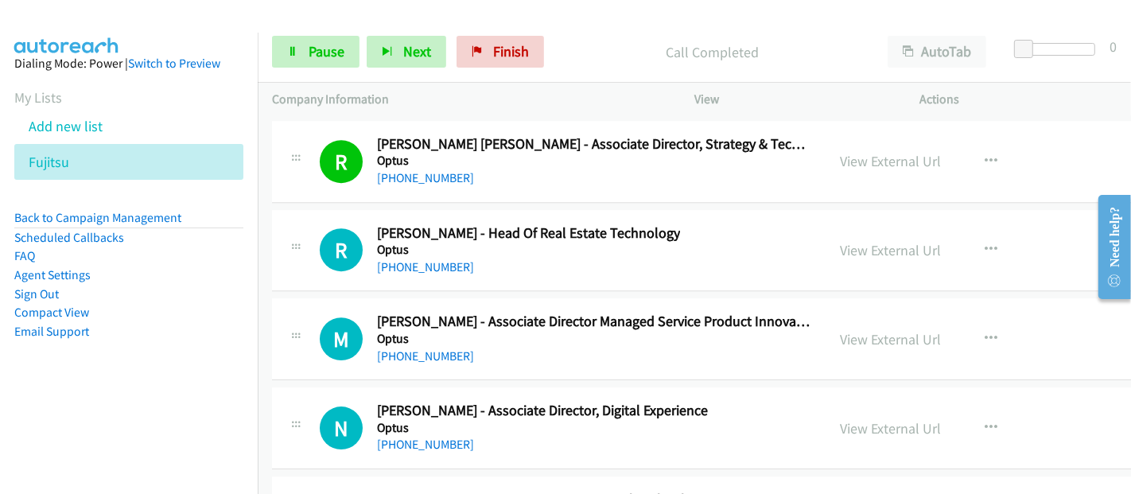
scroll to position [24568, 0]
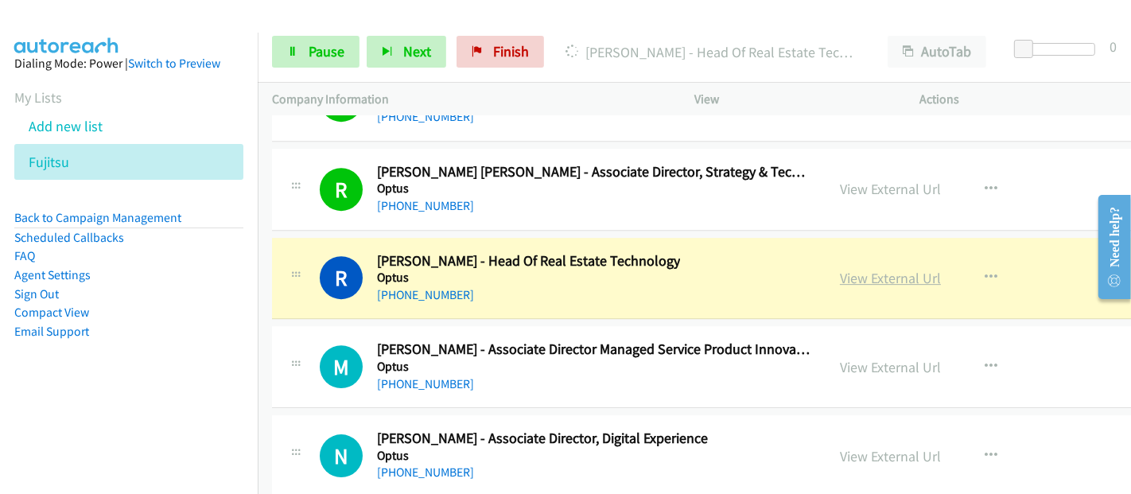
click at [915, 269] on link "View External Url" at bounding box center [890, 278] width 101 height 18
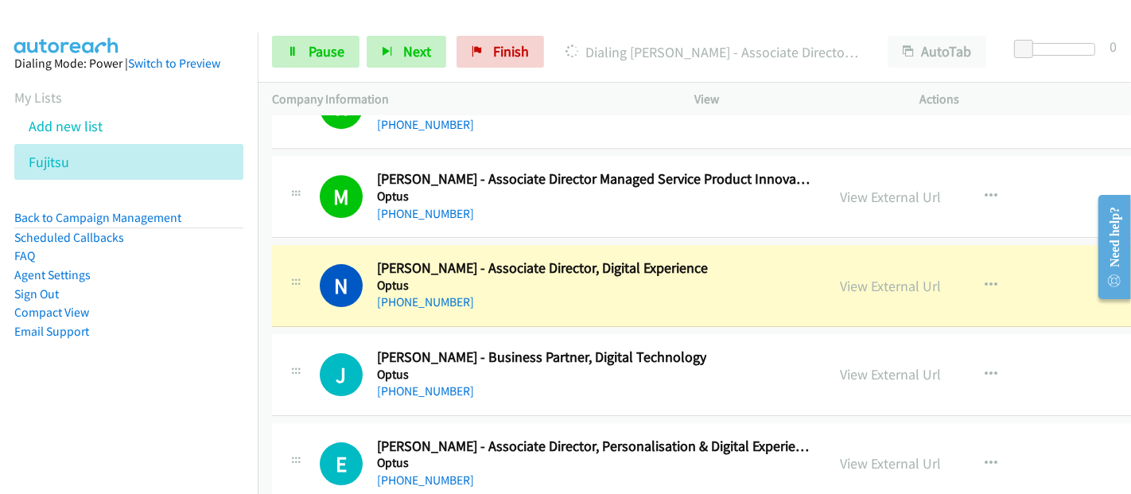
scroll to position [24745, 0]
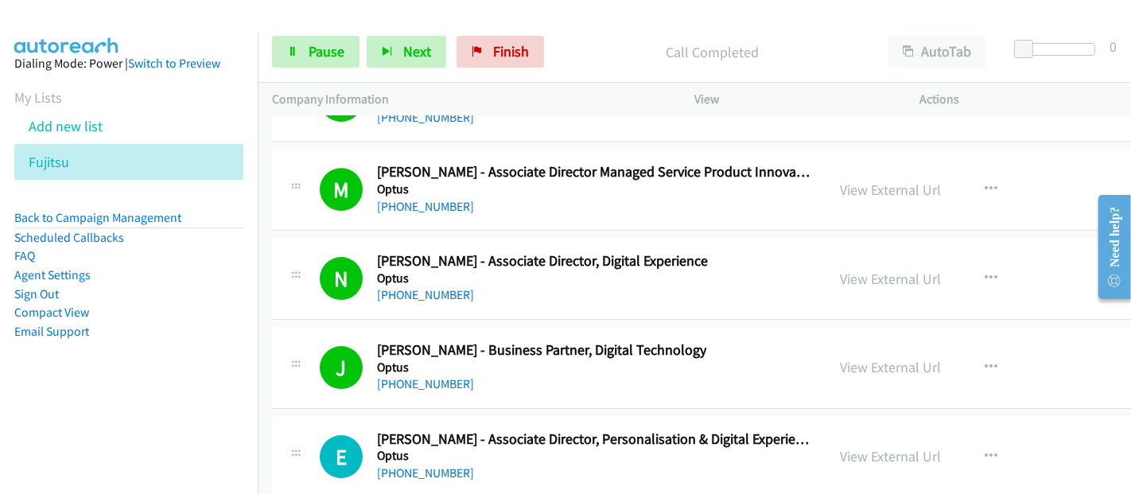
click at [631, 375] on div "[PHONE_NUMBER]" at bounding box center [541, 384] width 329 height 19
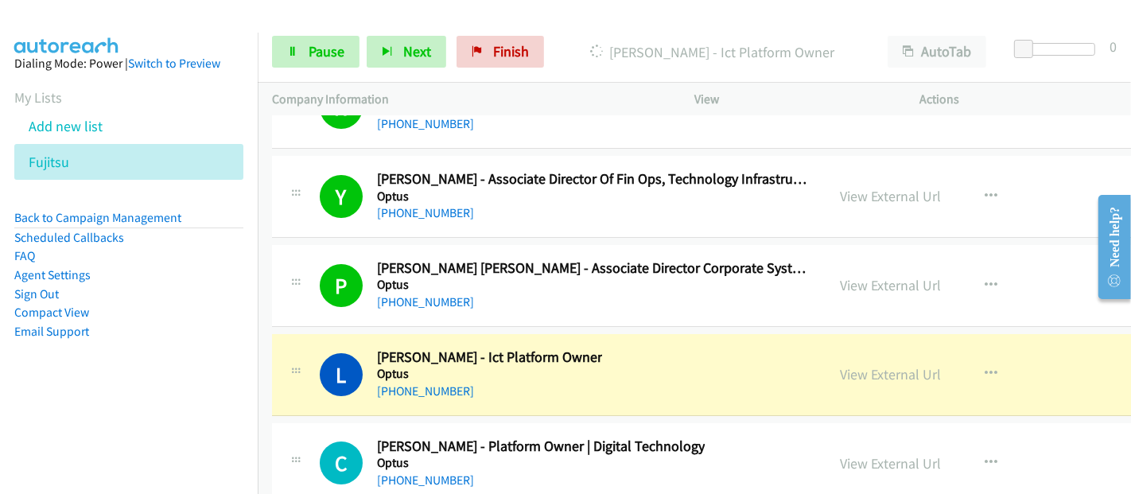
scroll to position [25363, 0]
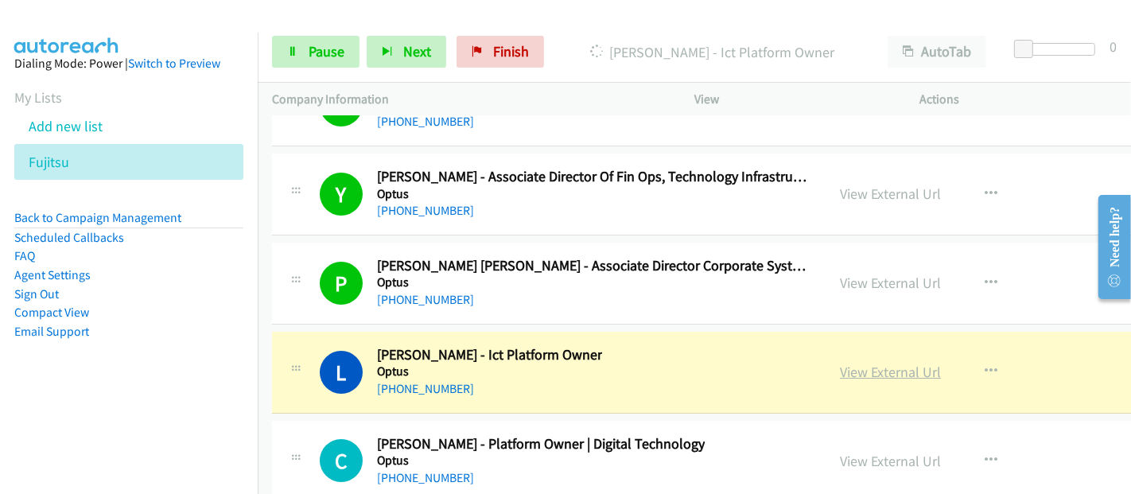
click at [914, 363] on link "View External Url" at bounding box center [890, 372] width 101 height 18
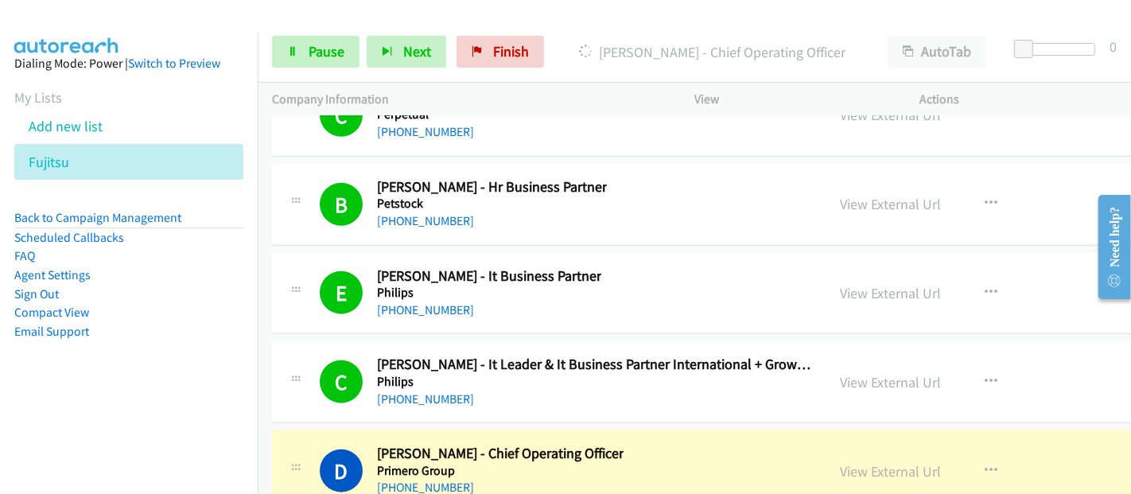
scroll to position [27043, 0]
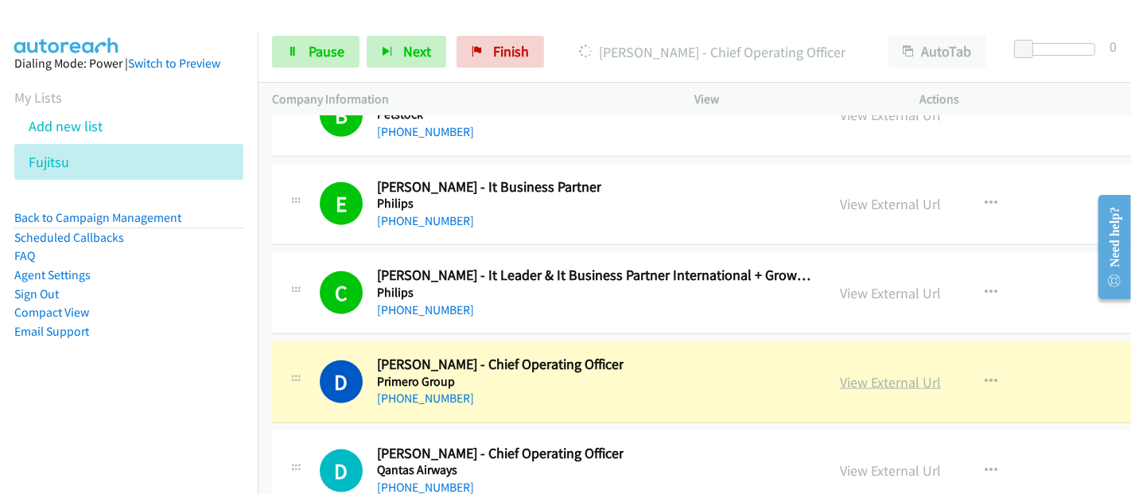
click at [888, 373] on link "View External Url" at bounding box center [890, 382] width 101 height 18
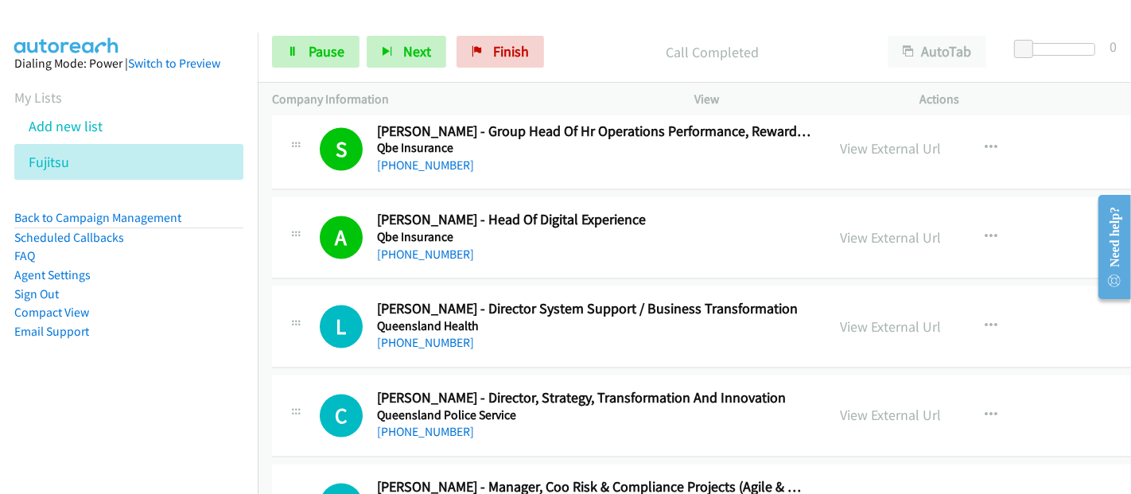
scroll to position [28015, 0]
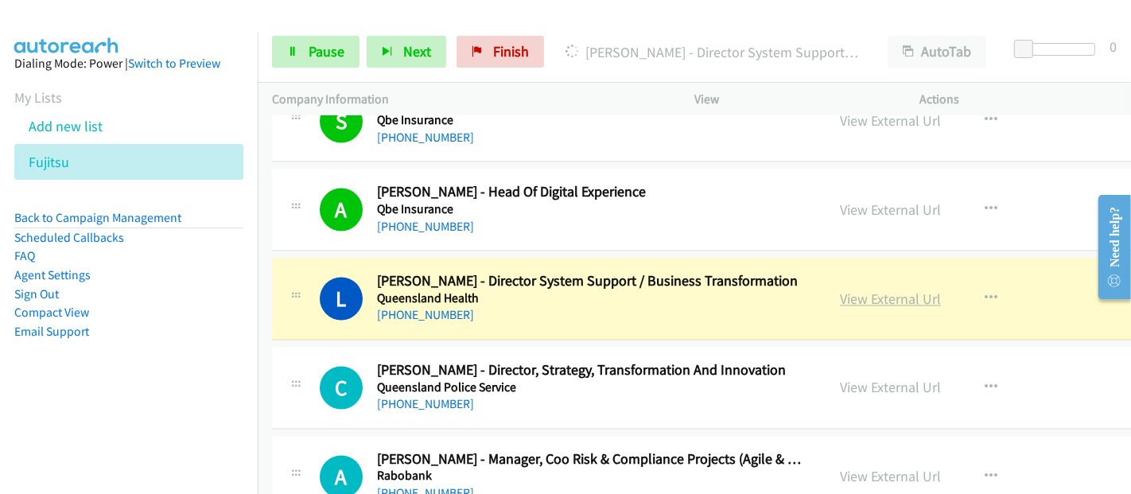
click at [902, 290] on link "View External Url" at bounding box center [890, 299] width 101 height 18
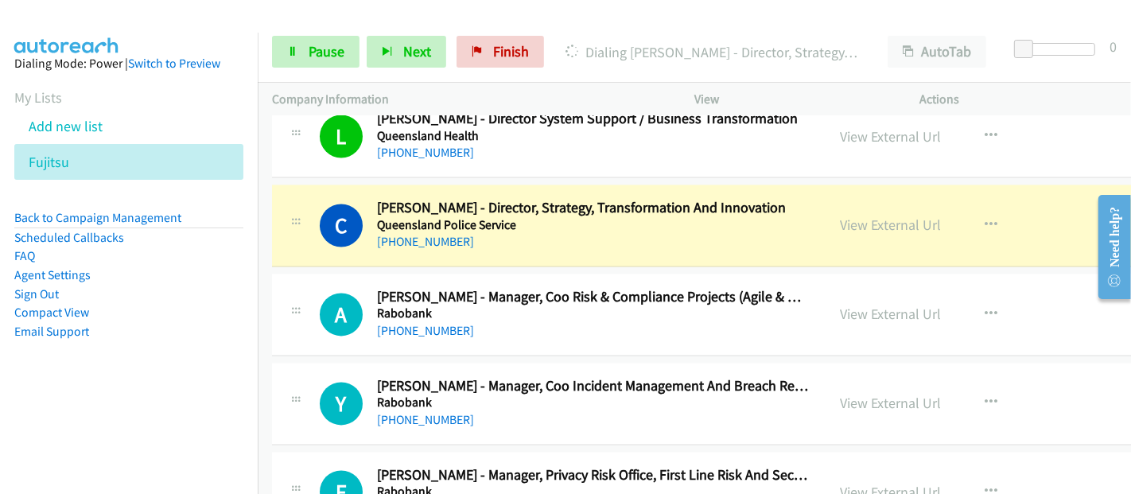
scroll to position [28192, 0]
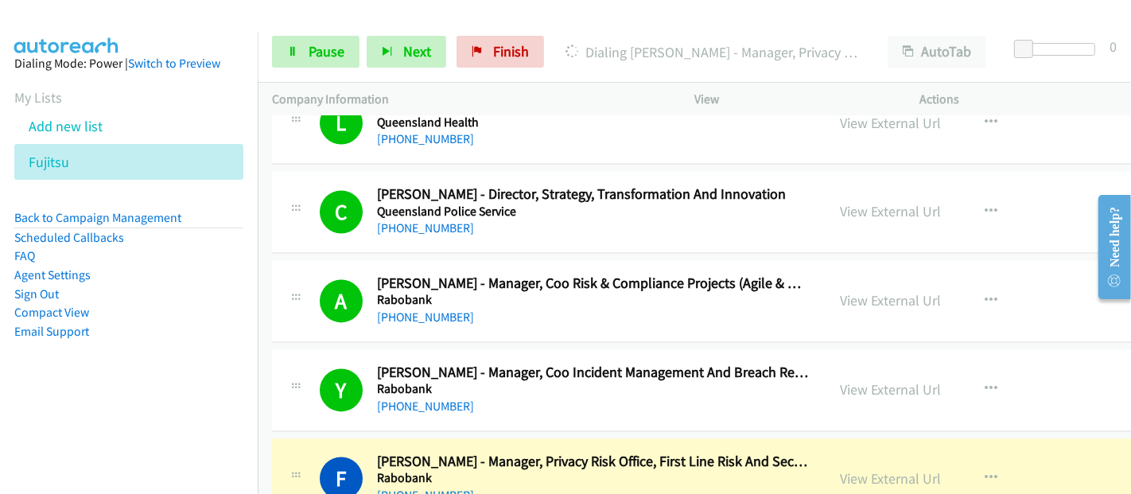
click at [468, 486] on div "[PHONE_NUMBER]" at bounding box center [594, 495] width 434 height 19
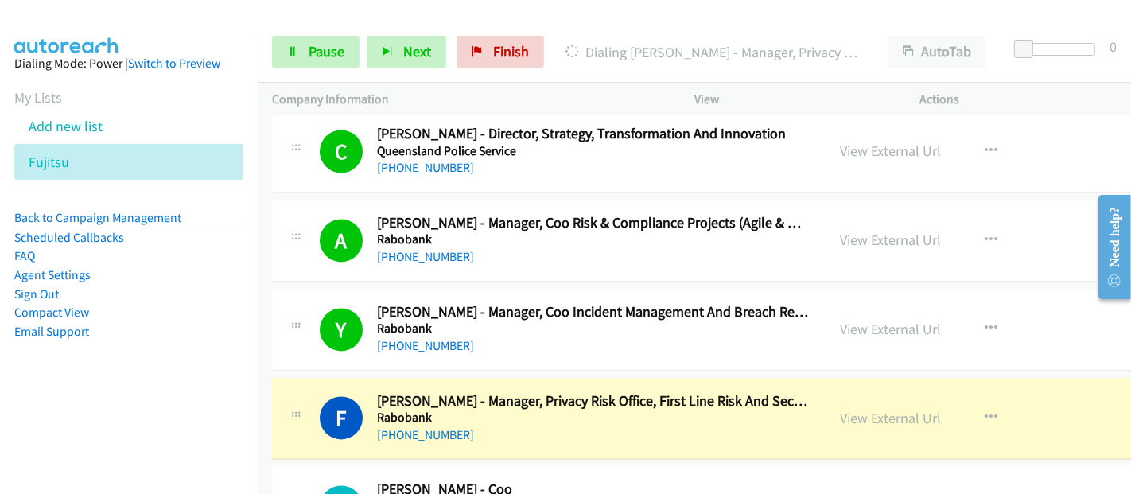
scroll to position [28280, 0]
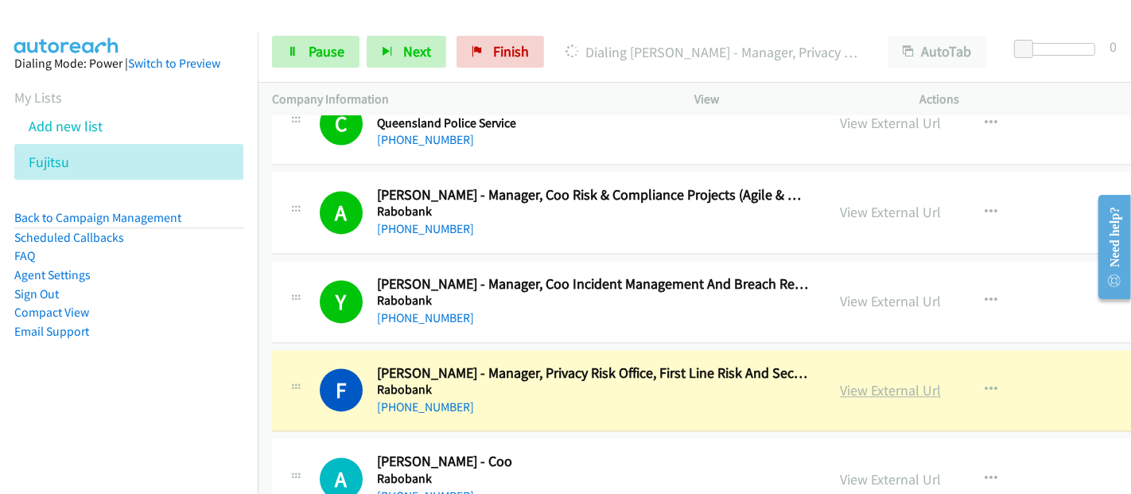
click at [899, 381] on link "View External Url" at bounding box center [890, 390] width 101 height 18
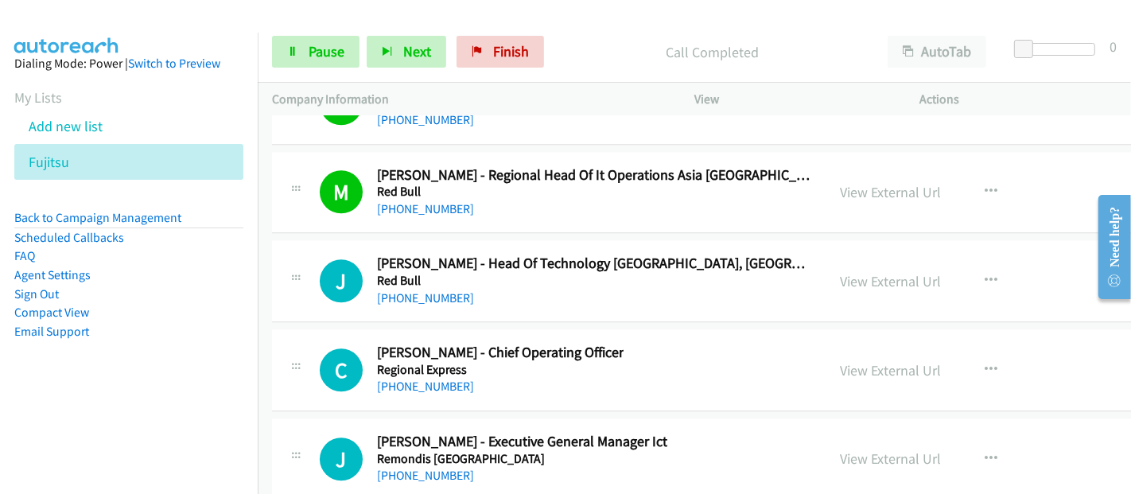
scroll to position [28899, 0]
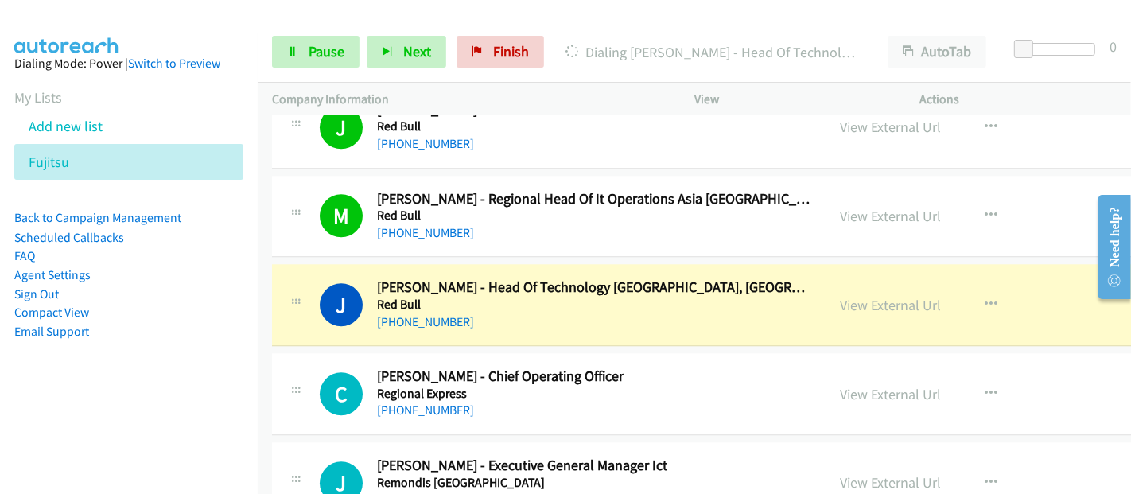
click at [464, 297] on h5 "Red Bull" at bounding box center [594, 305] width 434 height 16
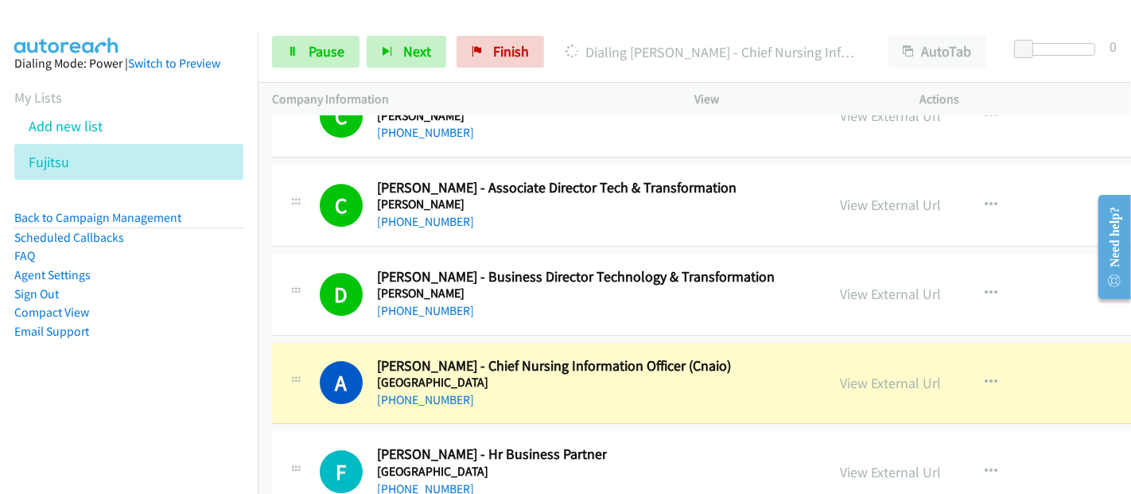
scroll to position [29782, 0]
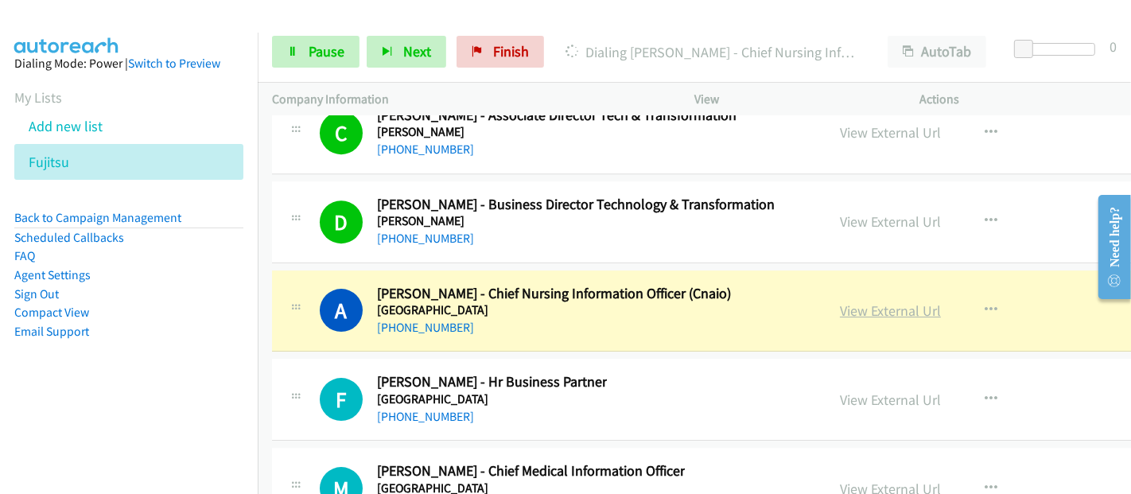
click at [870, 301] on link "View External Url" at bounding box center [890, 310] width 101 height 18
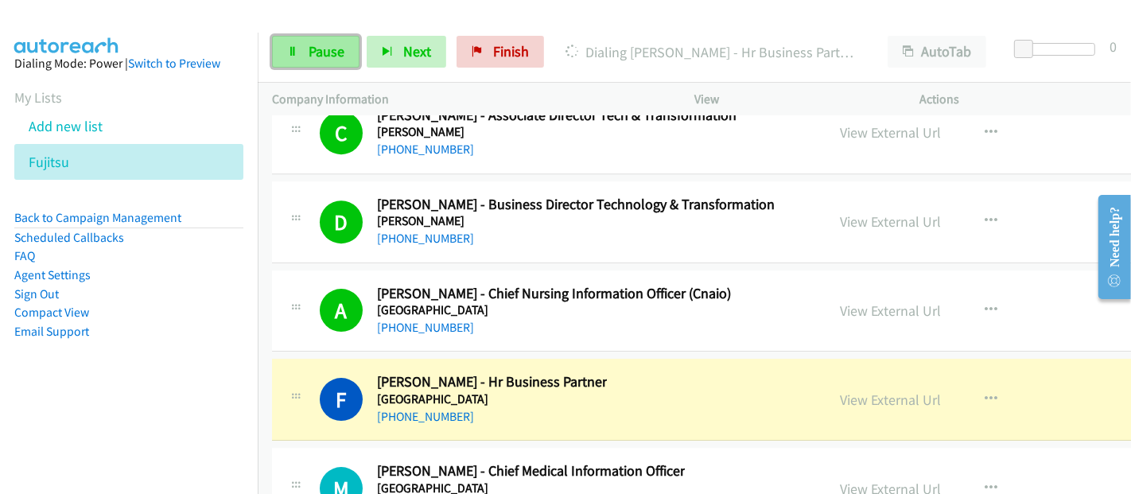
click at [321, 54] on span "Pause" at bounding box center [327, 51] width 36 height 18
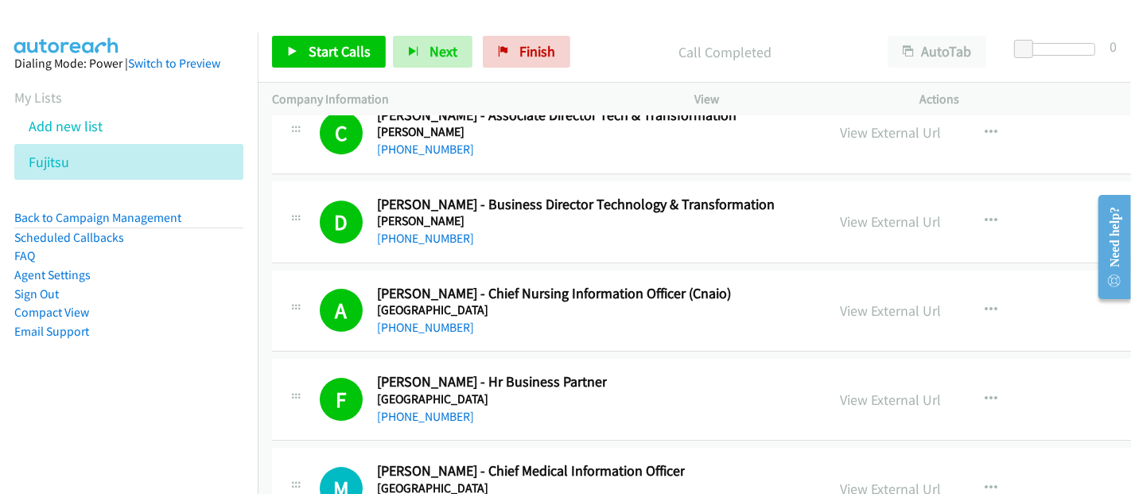
scroll to position [29959, 0]
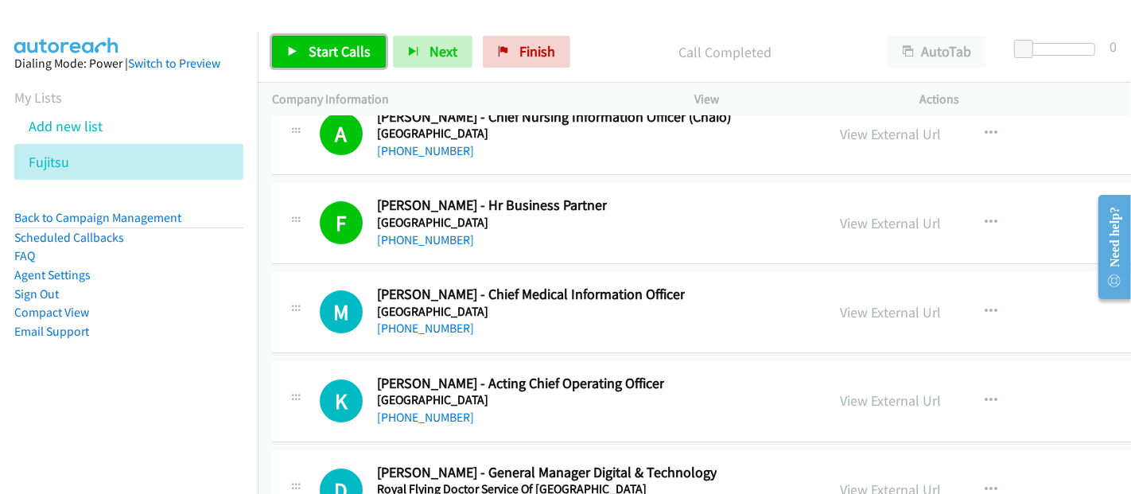
click at [352, 54] on span "Start Calls" at bounding box center [340, 51] width 62 height 18
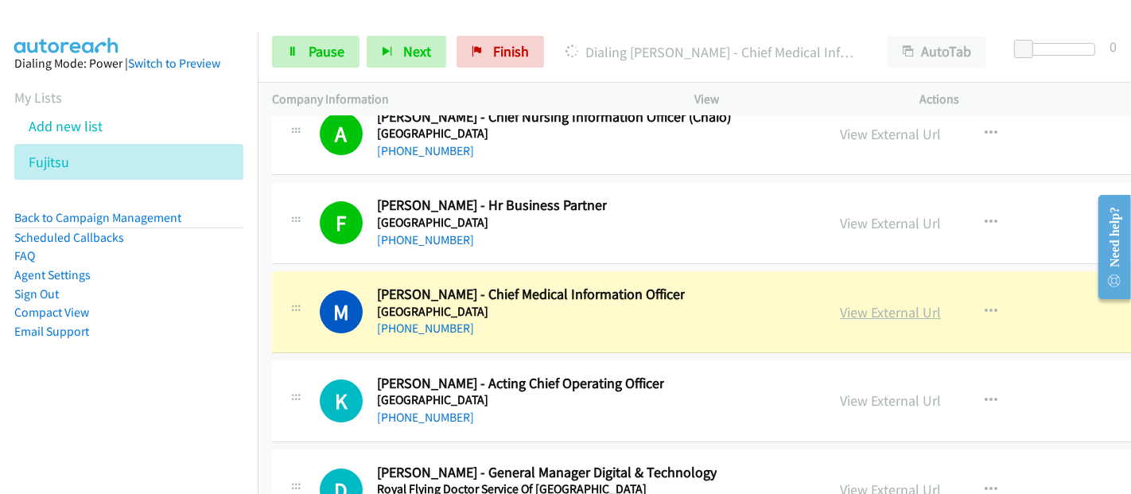
click at [888, 303] on link "View External Url" at bounding box center [890, 312] width 101 height 18
click at [325, 59] on span "Pause" at bounding box center [327, 51] width 36 height 18
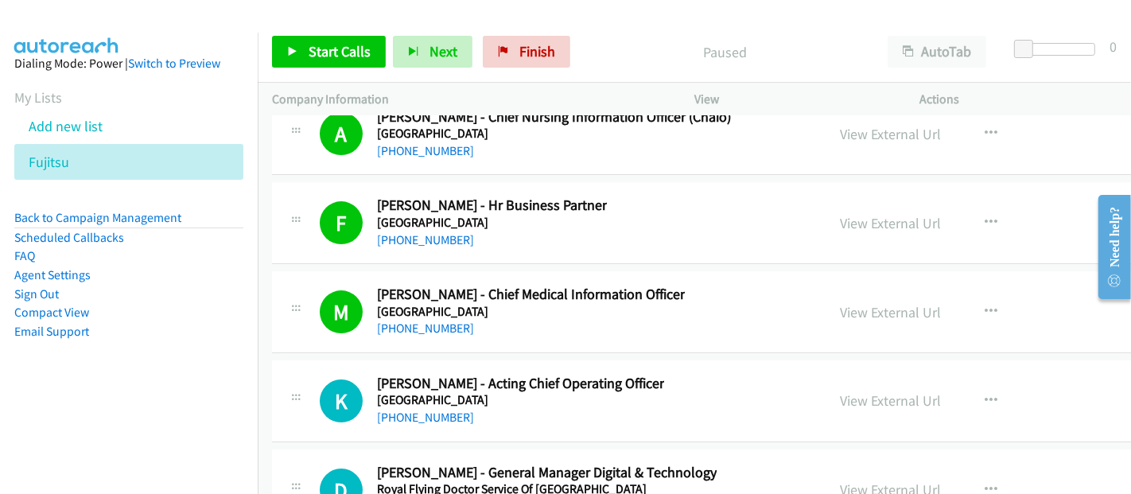
scroll to position [30047, 0]
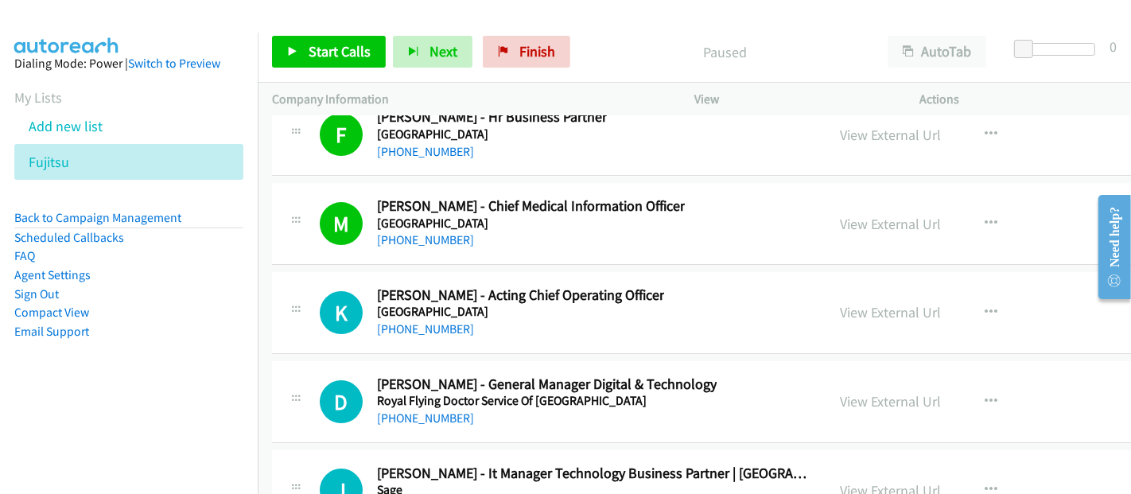
click at [768, 375] on div "D Callback Scheduled [PERSON_NAME] - General Manager Digital & Technology Royal…" at bounding box center [566, 401] width 492 height 52
click at [1004, 386] on button "button" at bounding box center [991, 402] width 43 height 32
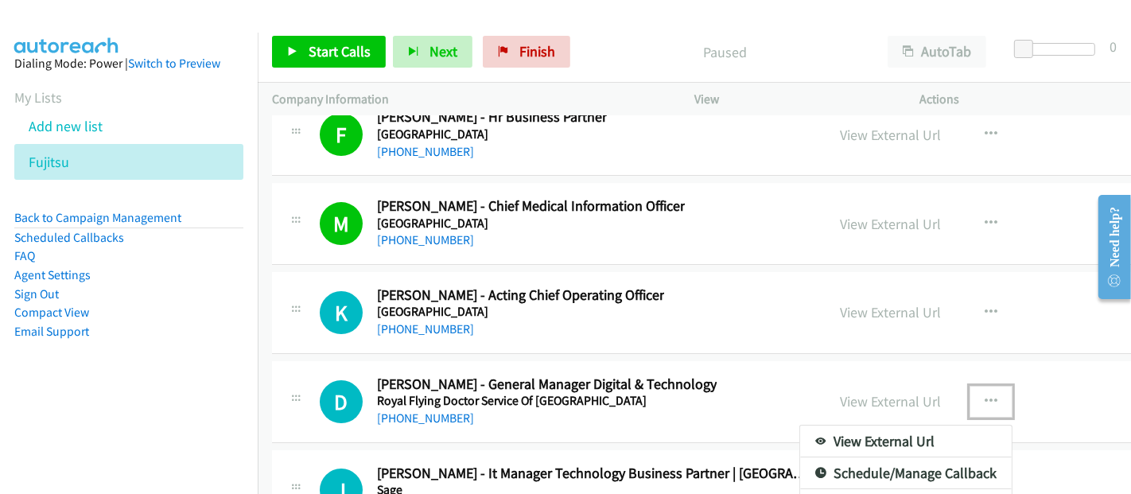
click at [311, 50] on div at bounding box center [565, 247] width 1131 height 494
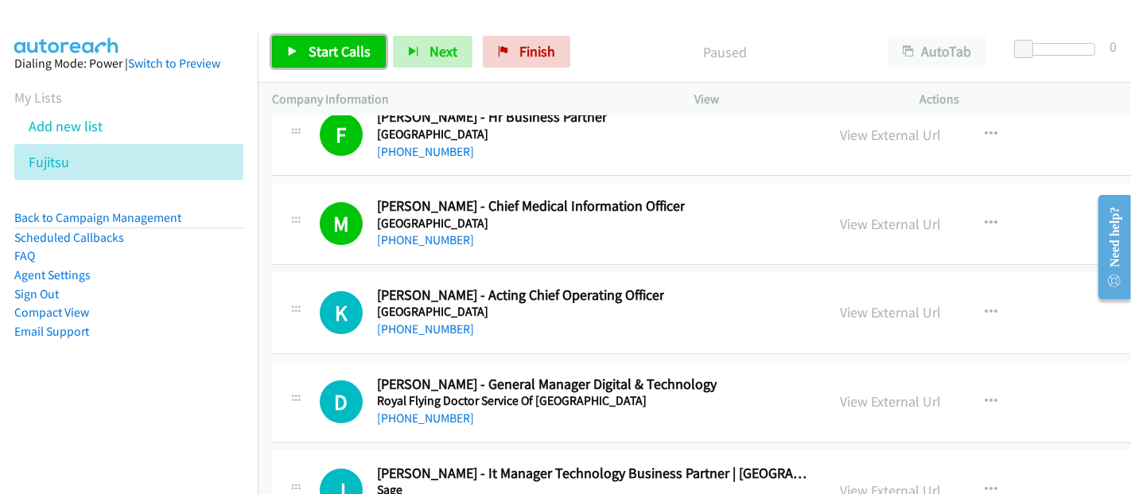
click at [338, 51] on span "Start Calls" at bounding box center [340, 51] width 62 height 18
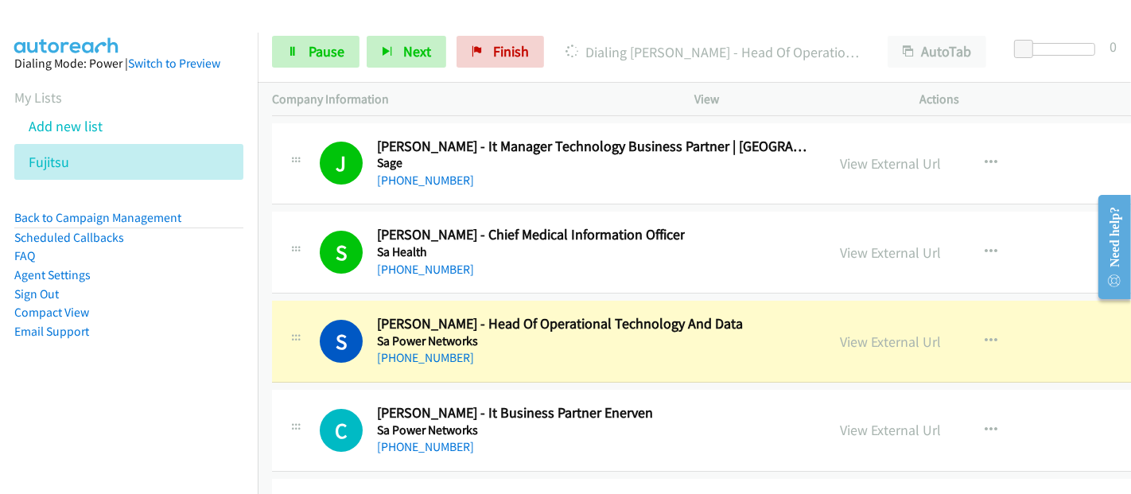
scroll to position [30401, 0]
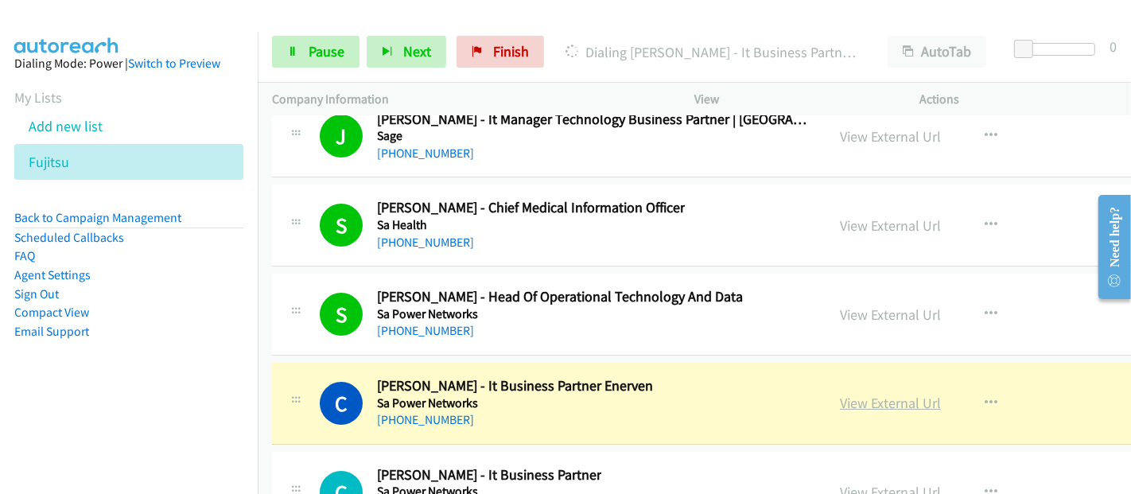
click at [887, 394] on link "View External Url" at bounding box center [890, 403] width 101 height 18
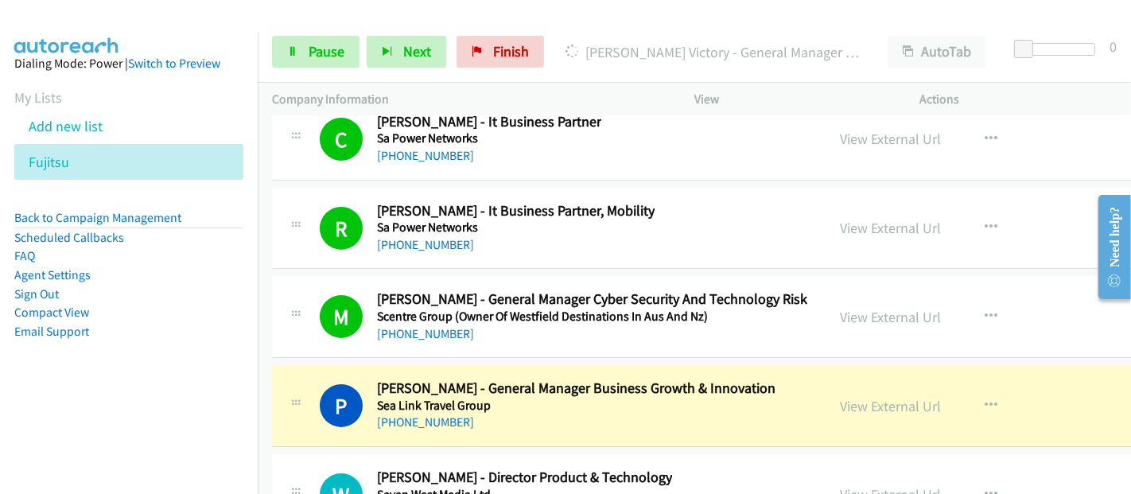
scroll to position [30843, 0]
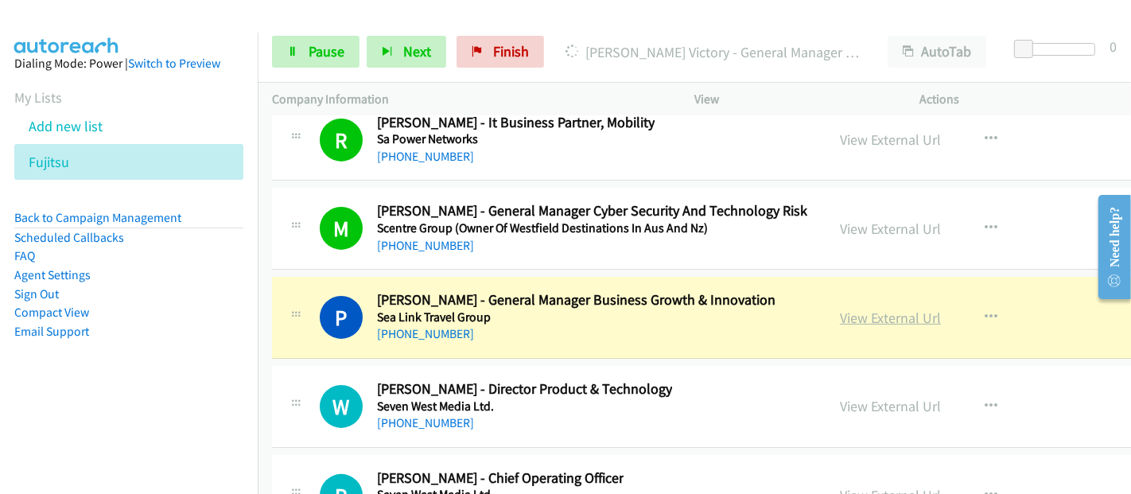
click at [881, 309] on link "View External Url" at bounding box center [890, 318] width 101 height 18
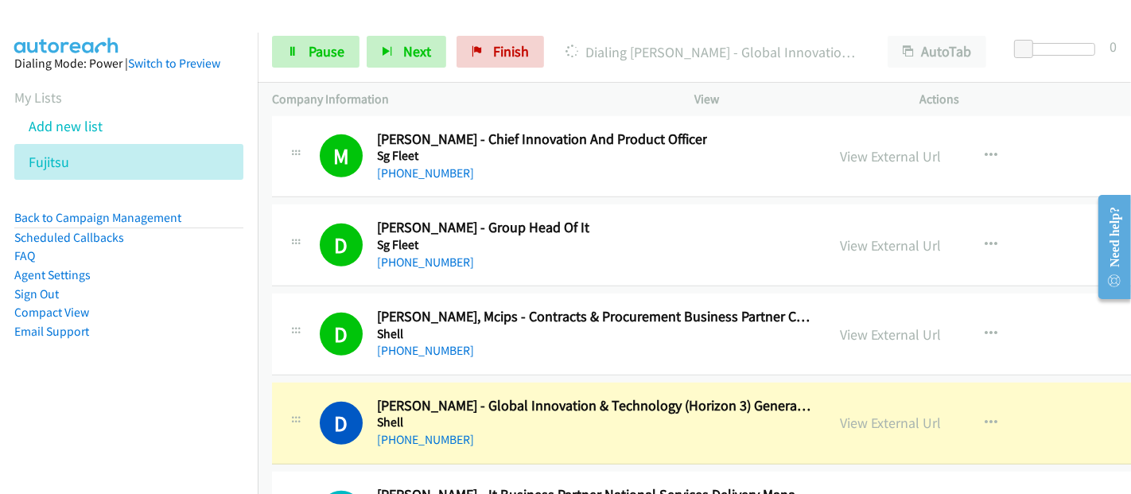
scroll to position [31461, 0]
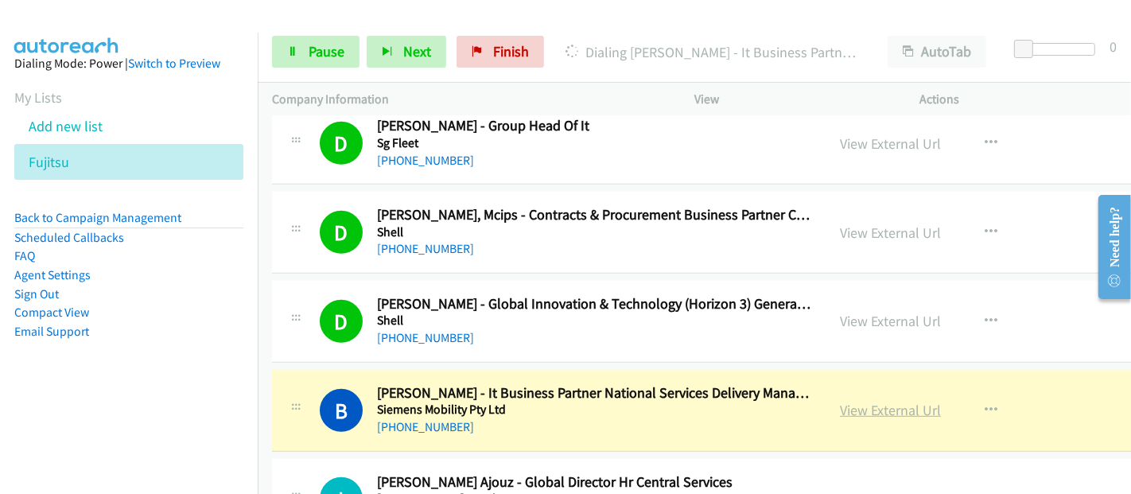
click at [911, 401] on link "View External Url" at bounding box center [890, 410] width 101 height 18
click at [238, 291] on aside "Dialing Mode: Power | Switch to Preview My Lists Add new list Fujitsu Back to C…" at bounding box center [129, 223] width 258 height 380
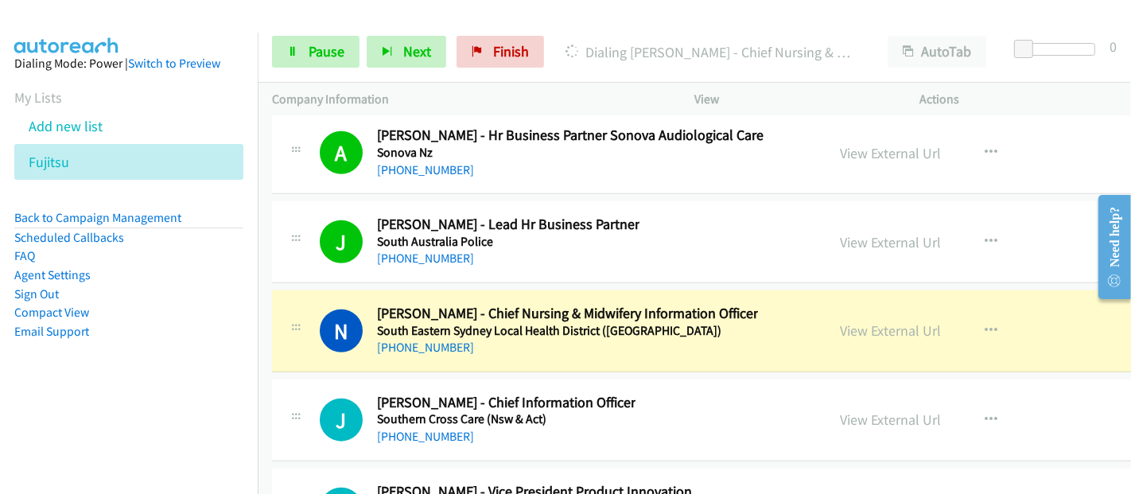
scroll to position [31904, 0]
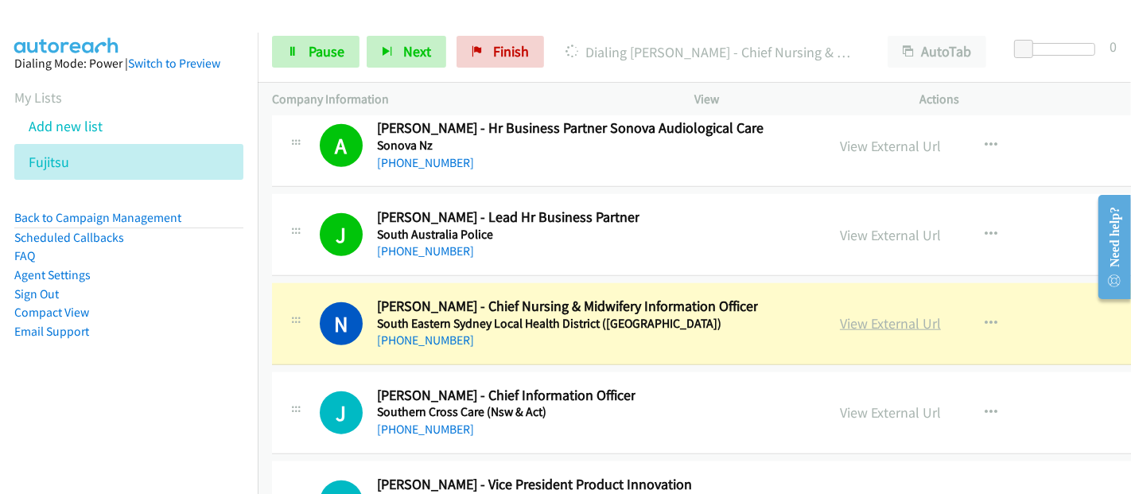
click at [892, 314] on link "View External Url" at bounding box center [890, 323] width 101 height 18
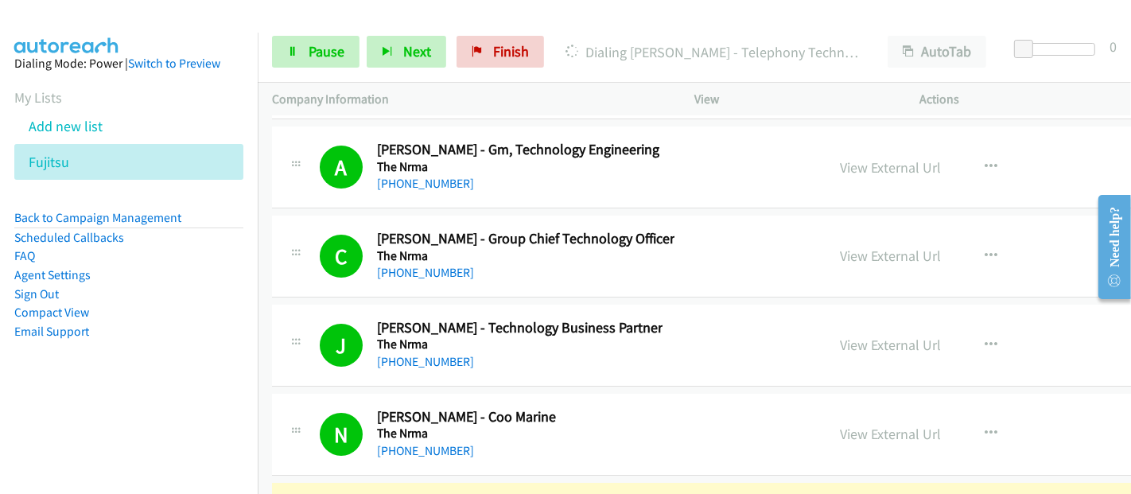
scroll to position [35438, 0]
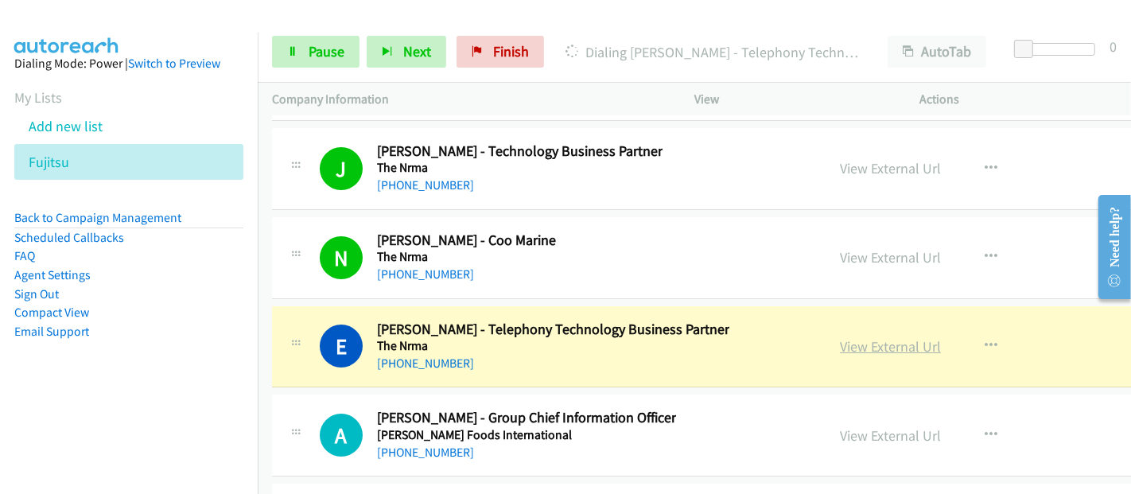
click at [918, 337] on link "View External Url" at bounding box center [890, 346] width 101 height 18
click at [262, 302] on td "E Callback Scheduled [PERSON_NAME] - Telephony Technology Business Partner The …" at bounding box center [797, 346] width 1079 height 89
click at [732, 321] on div "E Callback Scheduled [PERSON_NAME] - Telephony Technology Business Partner The …" at bounding box center [566, 347] width 492 height 52
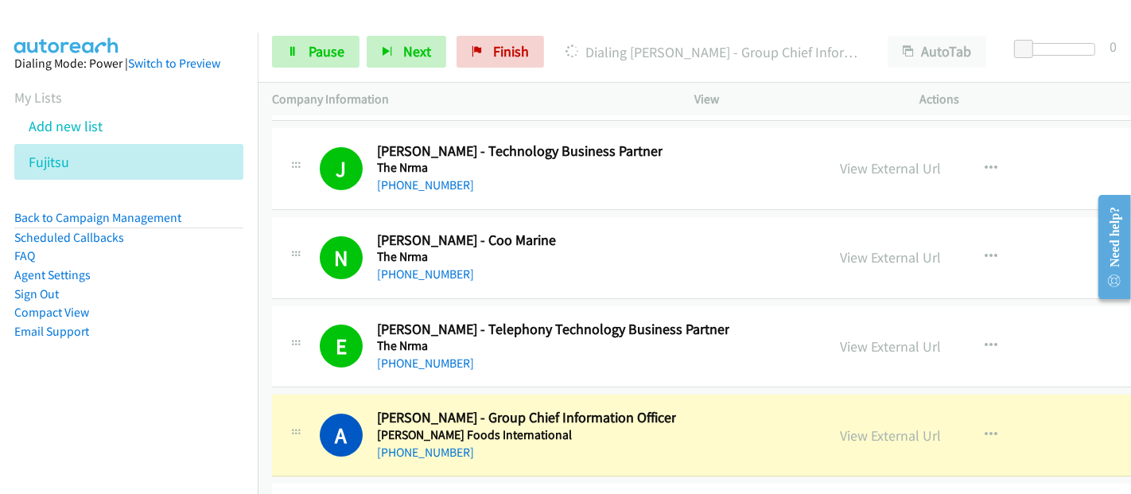
scroll to position [35527, 0]
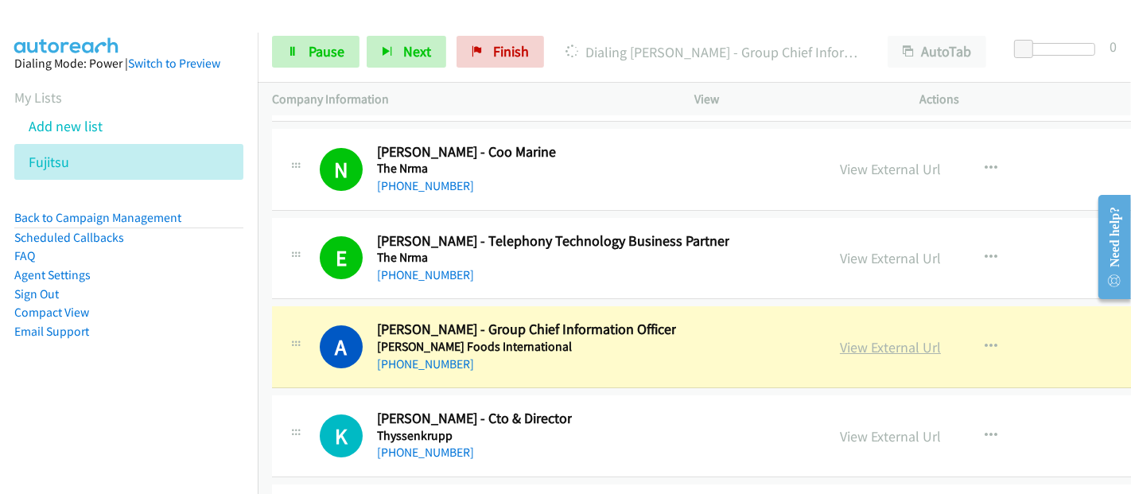
click at [923, 338] on link "View External Url" at bounding box center [890, 347] width 101 height 18
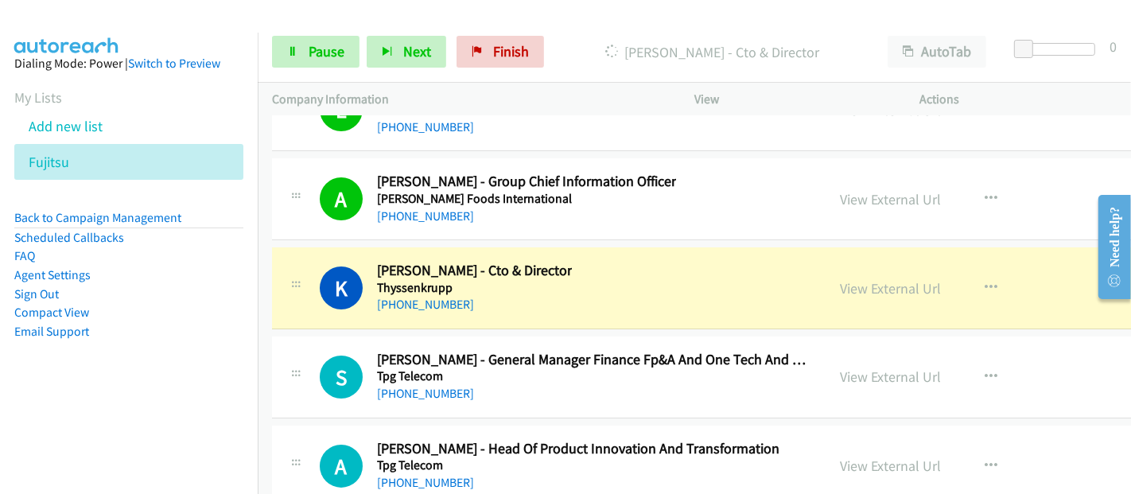
scroll to position [35703, 0]
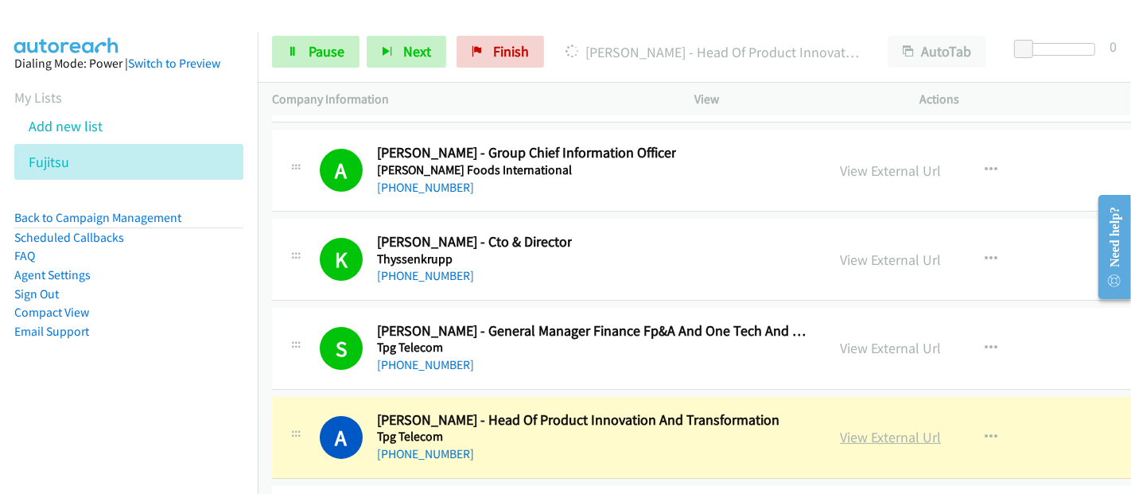
click at [886, 428] on link "View External Url" at bounding box center [890, 437] width 101 height 18
click at [296, 58] on link "Pause" at bounding box center [315, 52] width 87 height 32
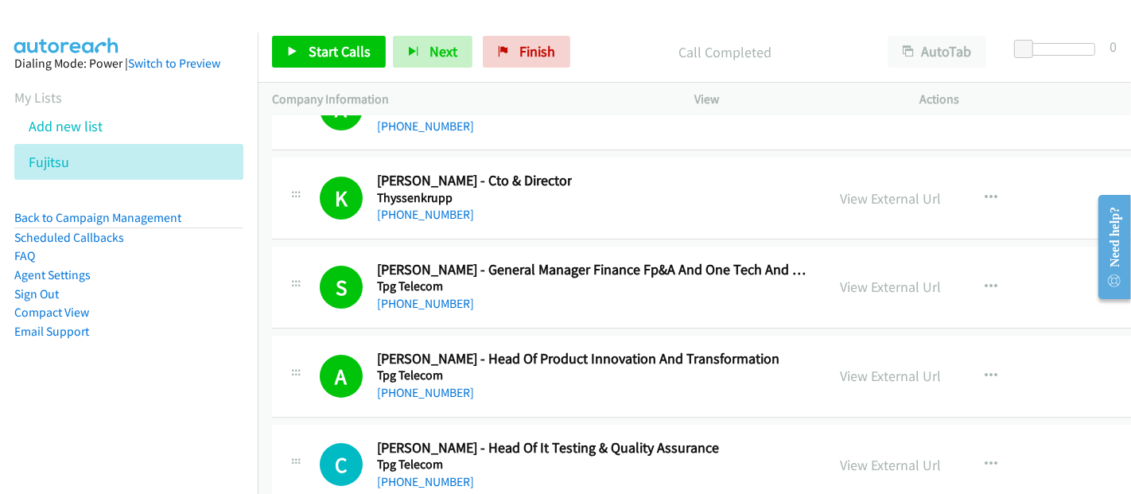
scroll to position [35792, 0]
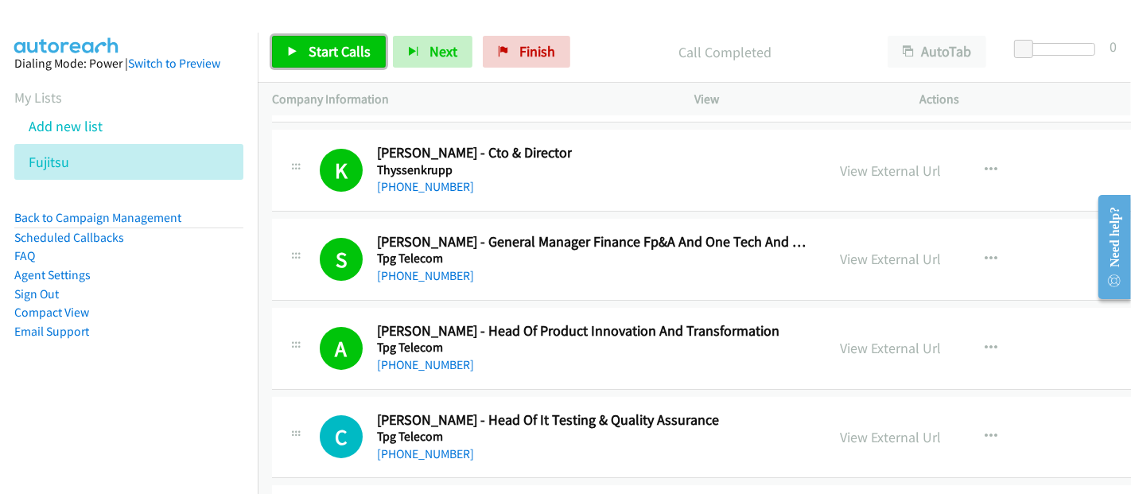
click at [340, 53] on span "Start Calls" at bounding box center [340, 51] width 62 height 18
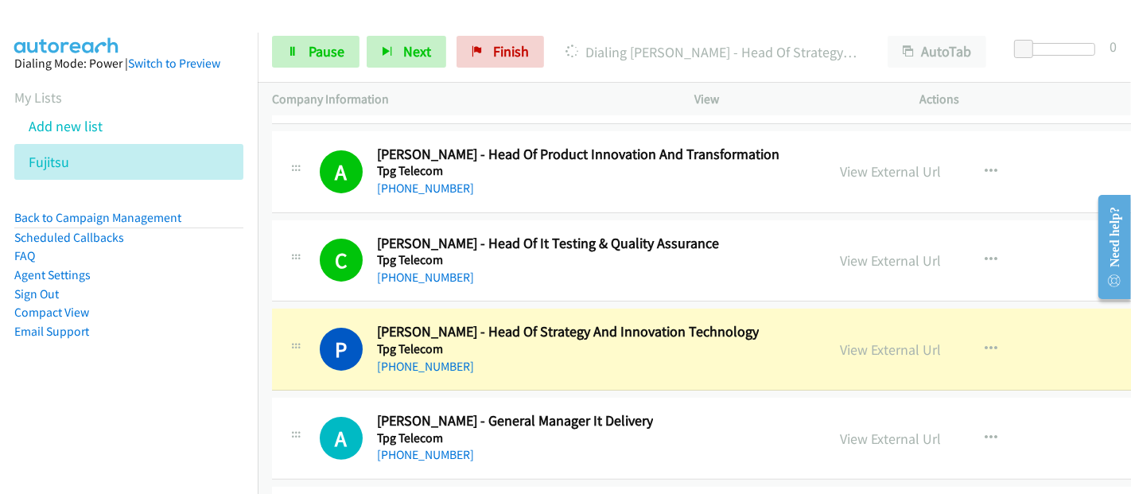
scroll to position [36057, 0]
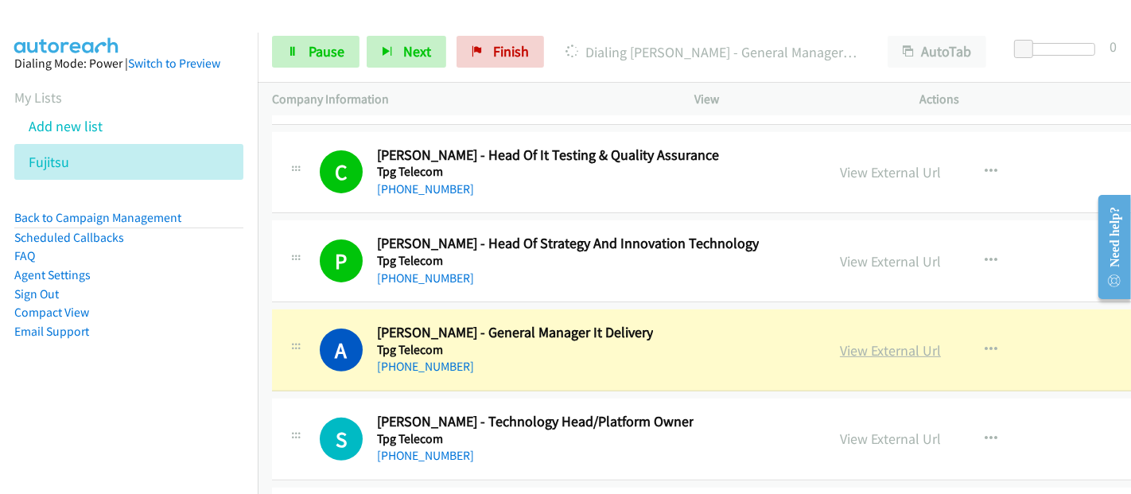
click at [865, 341] on link "View External Url" at bounding box center [890, 350] width 101 height 18
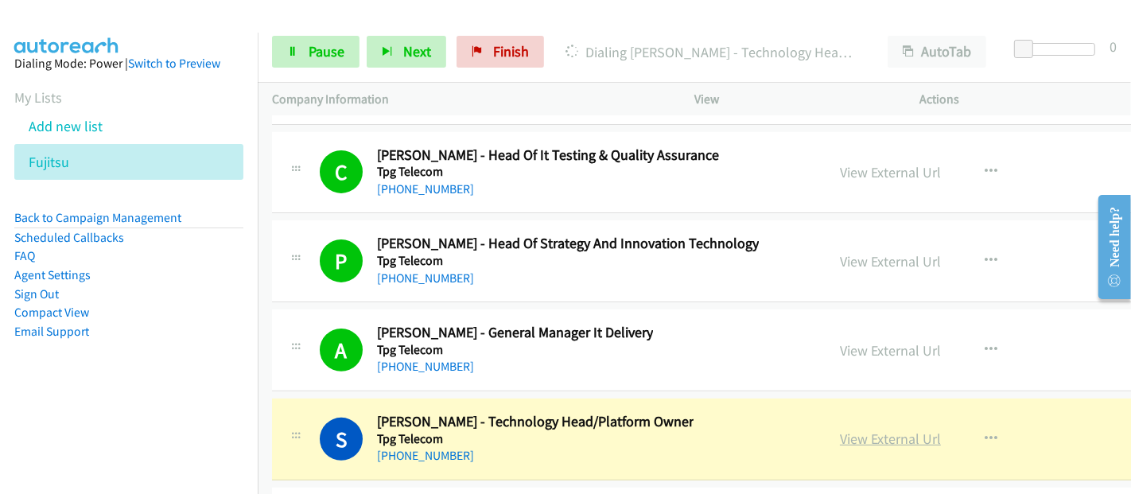
click at [908, 430] on link "View External Url" at bounding box center [890, 439] width 101 height 18
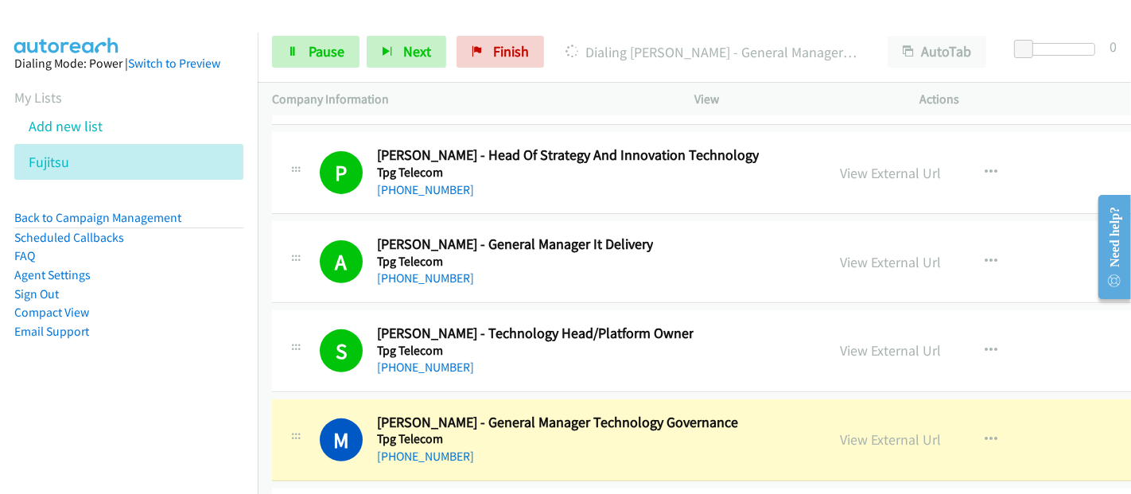
scroll to position [36322, 0]
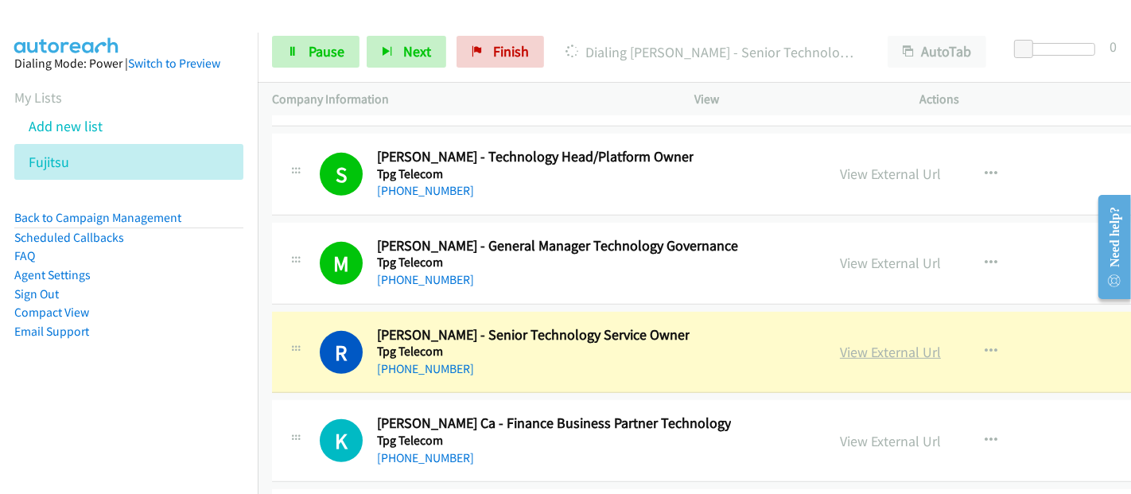
click at [885, 343] on link "View External Url" at bounding box center [890, 352] width 101 height 18
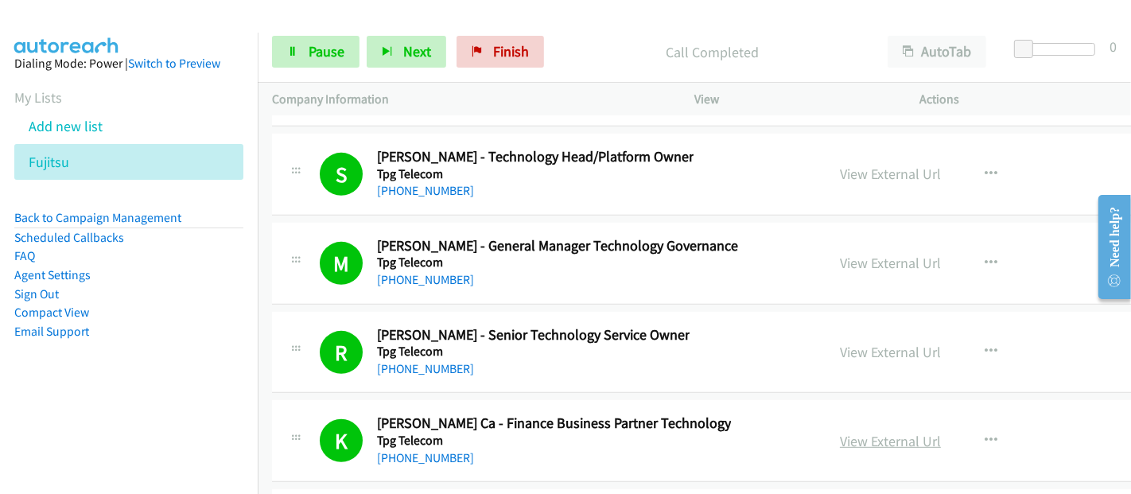
click at [905, 432] on link "View External Url" at bounding box center [890, 441] width 101 height 18
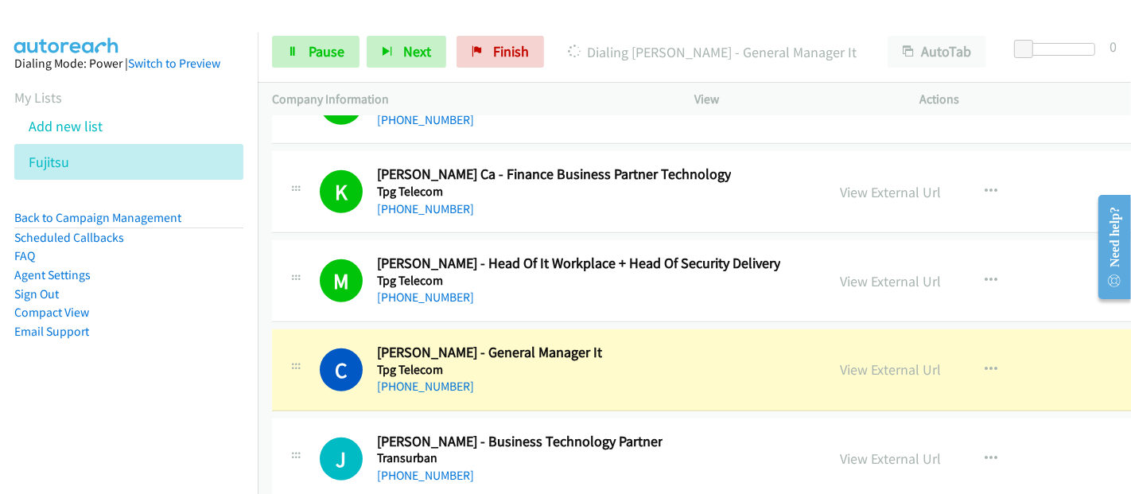
scroll to position [36588, 0]
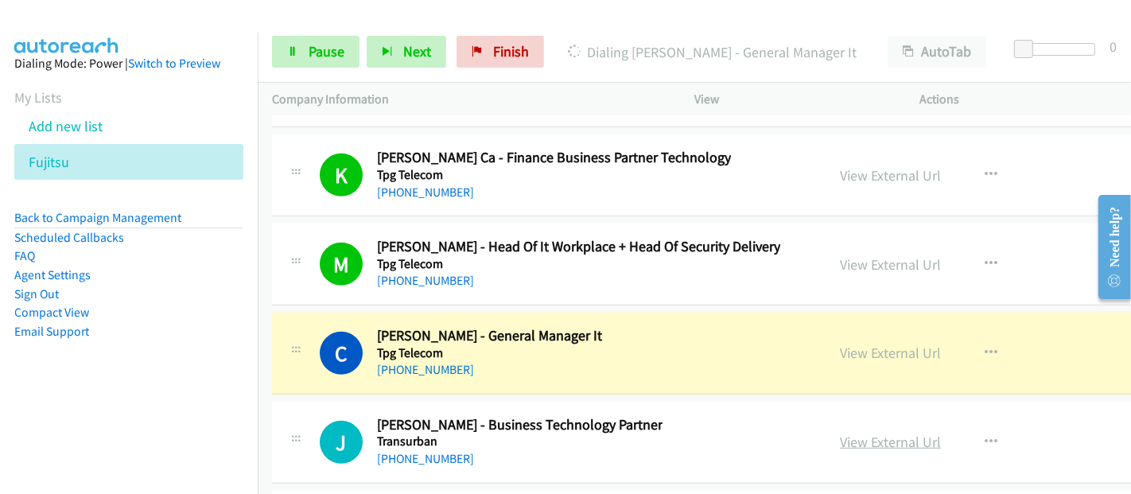
click at [865, 433] on link "View External Url" at bounding box center [890, 442] width 101 height 18
click at [895, 344] on link "View External Url" at bounding box center [890, 353] width 101 height 18
click at [330, 49] on span "Pause" at bounding box center [327, 51] width 36 height 18
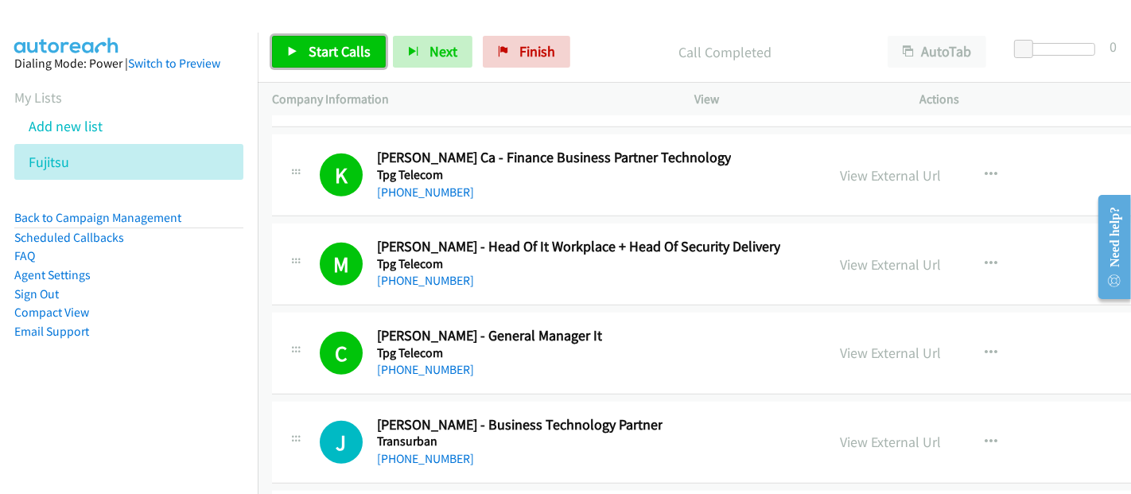
click at [332, 49] on span "Start Calls" at bounding box center [340, 51] width 62 height 18
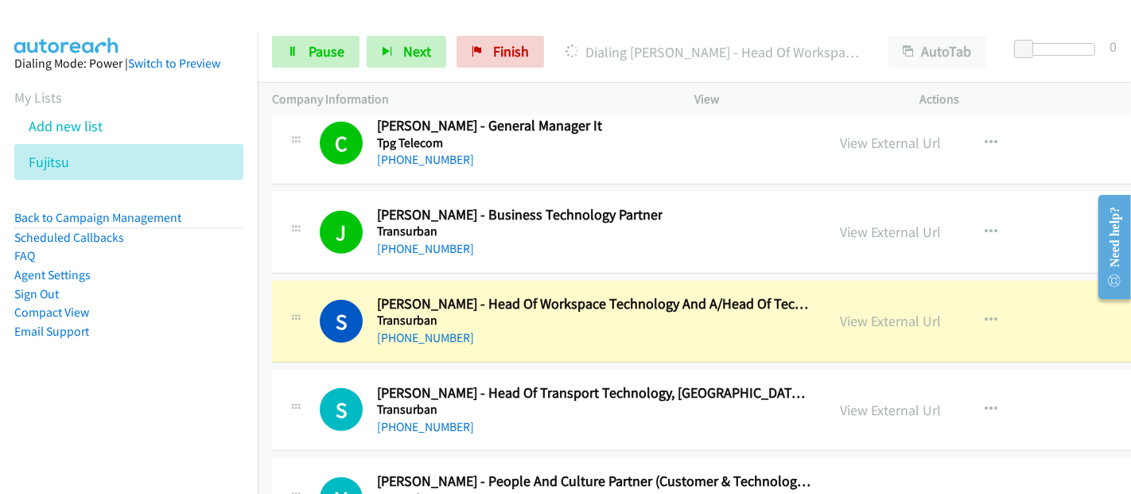
scroll to position [36853, 0]
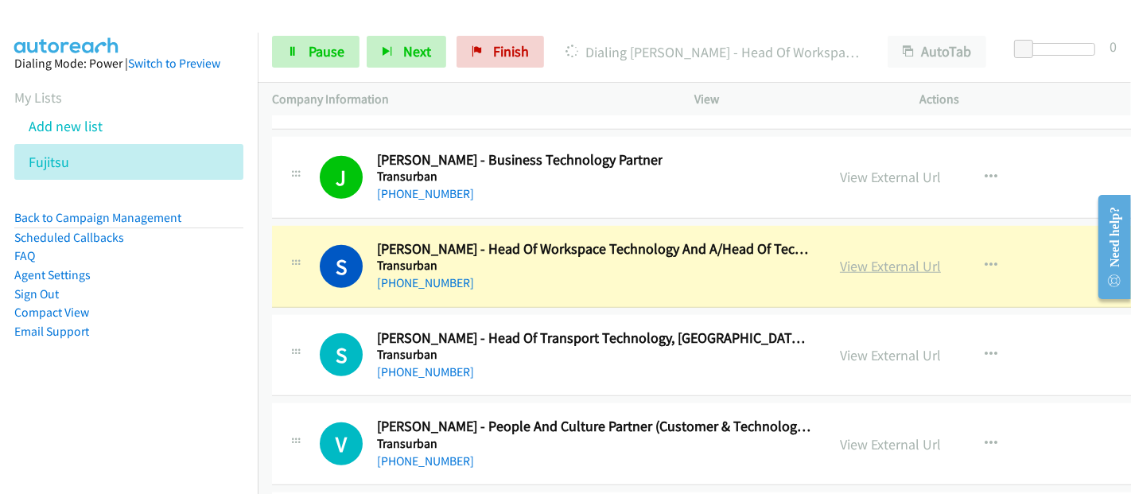
click at [891, 257] on link "View External Url" at bounding box center [890, 266] width 101 height 18
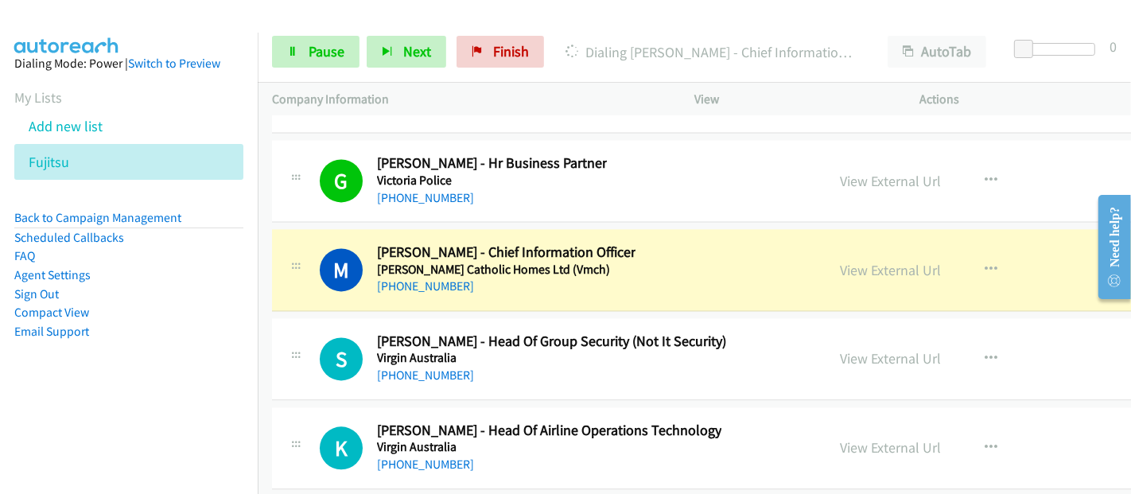
scroll to position [38556, 0]
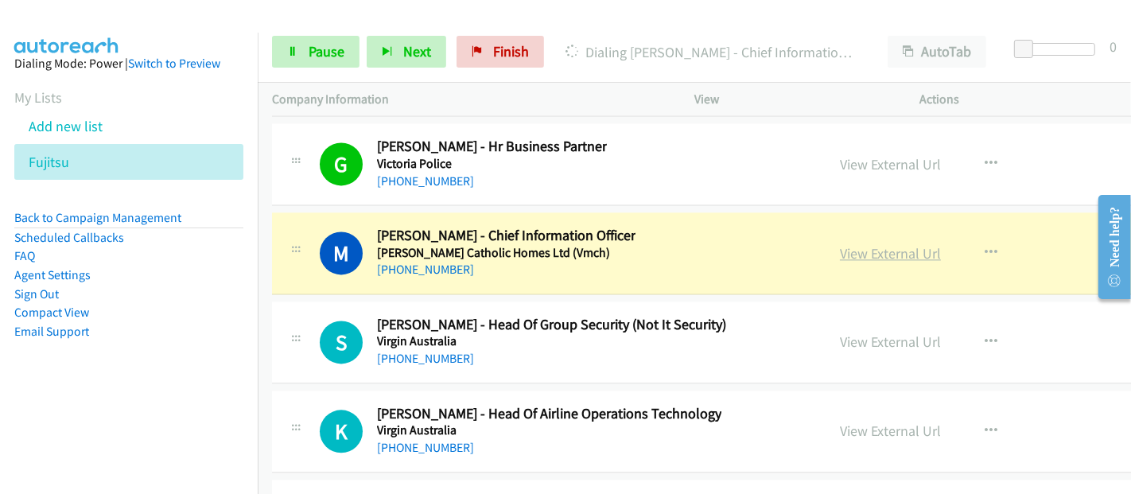
click at [931, 244] on link "View External Url" at bounding box center [890, 253] width 101 height 18
click at [302, 56] on link "Pause" at bounding box center [315, 52] width 87 height 32
